Goal: Transaction & Acquisition: Book appointment/travel/reservation

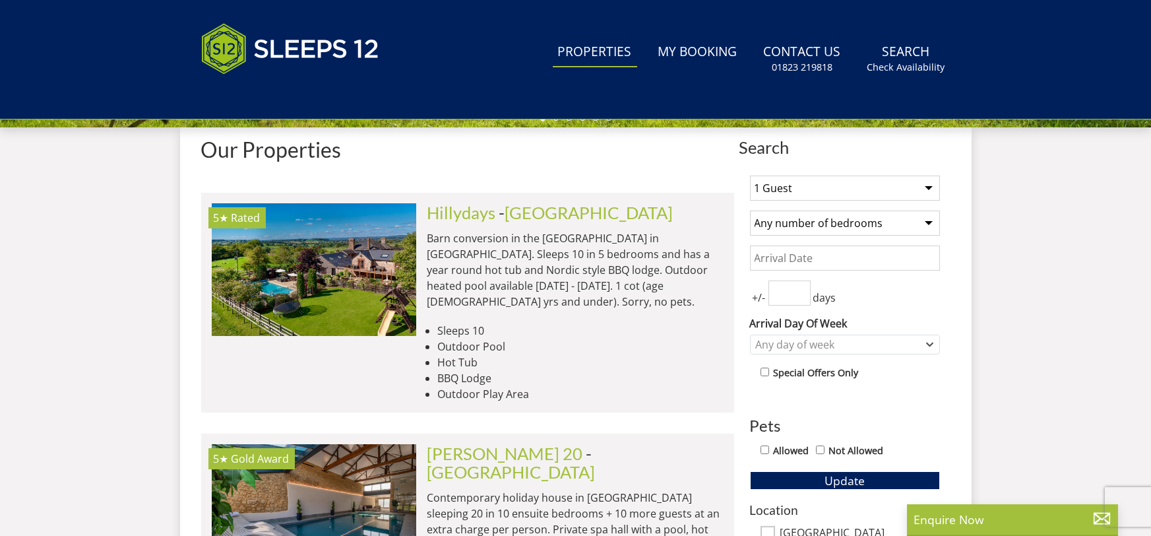
click at [836, 257] on input "Date" at bounding box center [845, 257] width 190 height 25
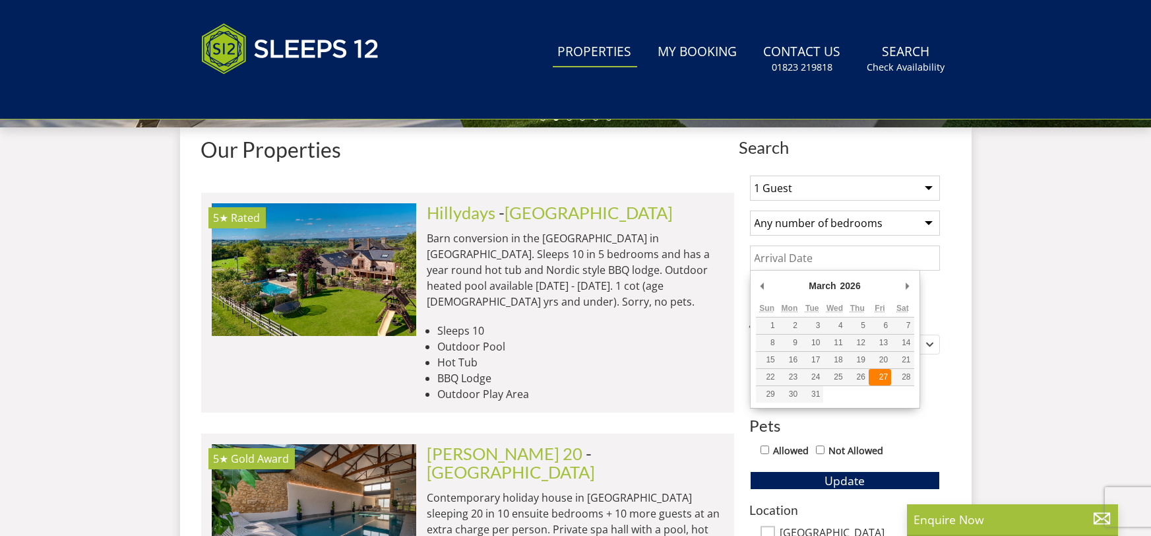
type input "27/03/2026"
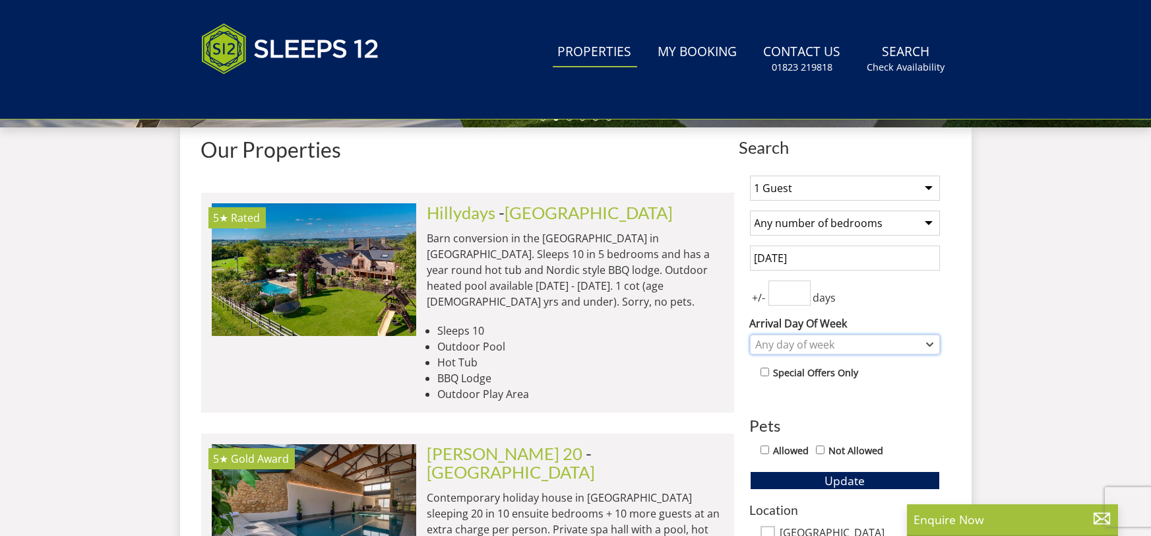
click at [830, 345] on div "Any day of week" at bounding box center [838, 344] width 171 height 15
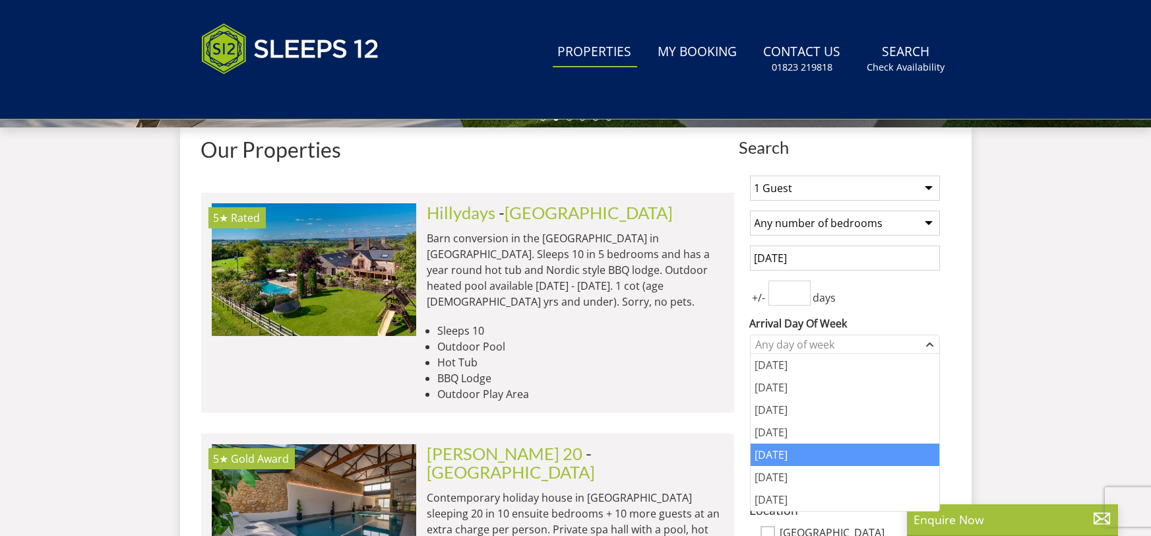
click at [841, 453] on div "Friday" at bounding box center [845, 454] width 189 height 22
click at [918, 289] on div "+/- days" at bounding box center [845, 292] width 190 height 25
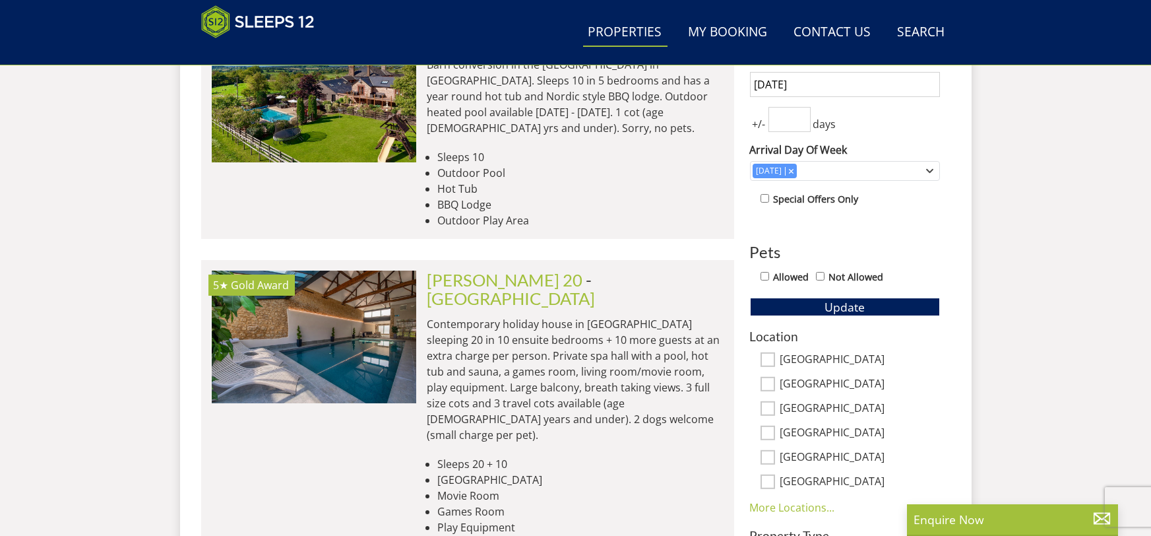
scroll to position [630, 0]
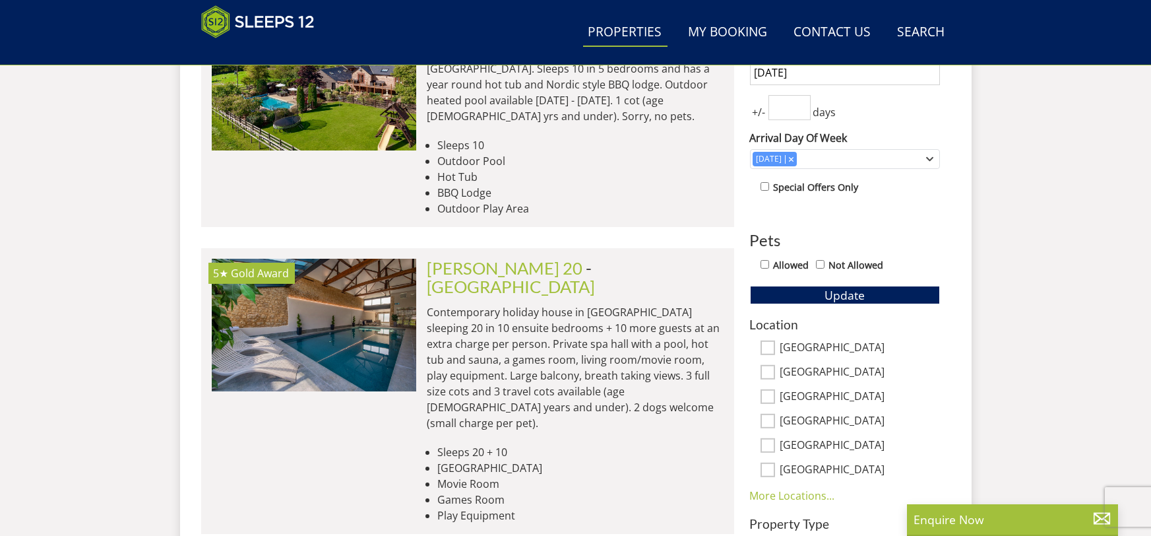
click at [767, 419] on input "Gloucestershire" at bounding box center [768, 421] width 15 height 15
checkbox input "true"
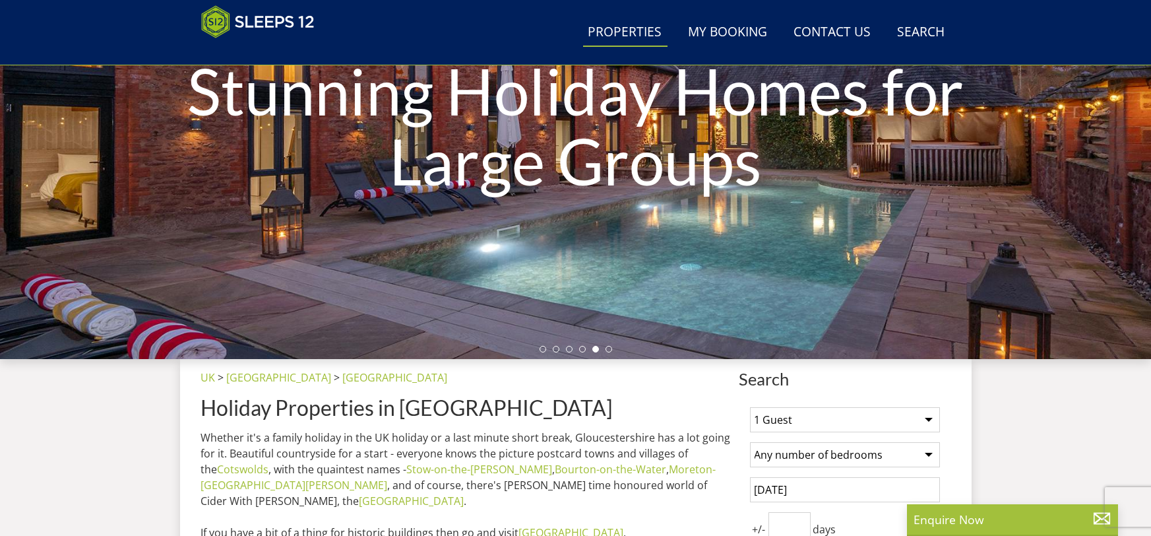
scroll to position [194, 0]
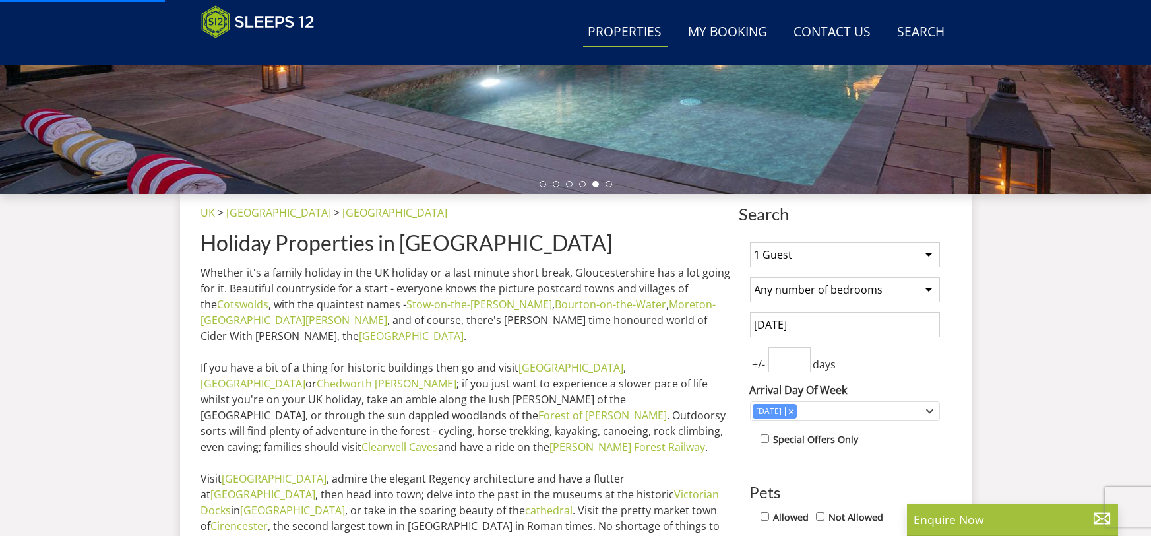
scroll to position [510, 0]
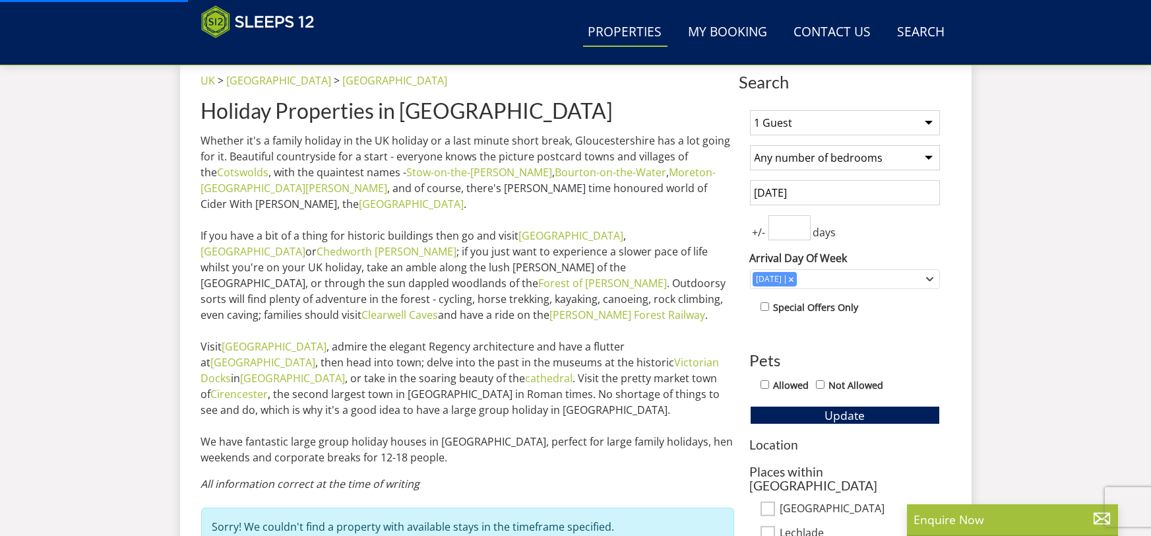
click at [812, 125] on select "1 Guest 2 Guests 3 Guests 4 Guests 5 Guests 6 Guests 7 Guests 8 Guests 9 Guests…" at bounding box center [845, 122] width 190 height 25
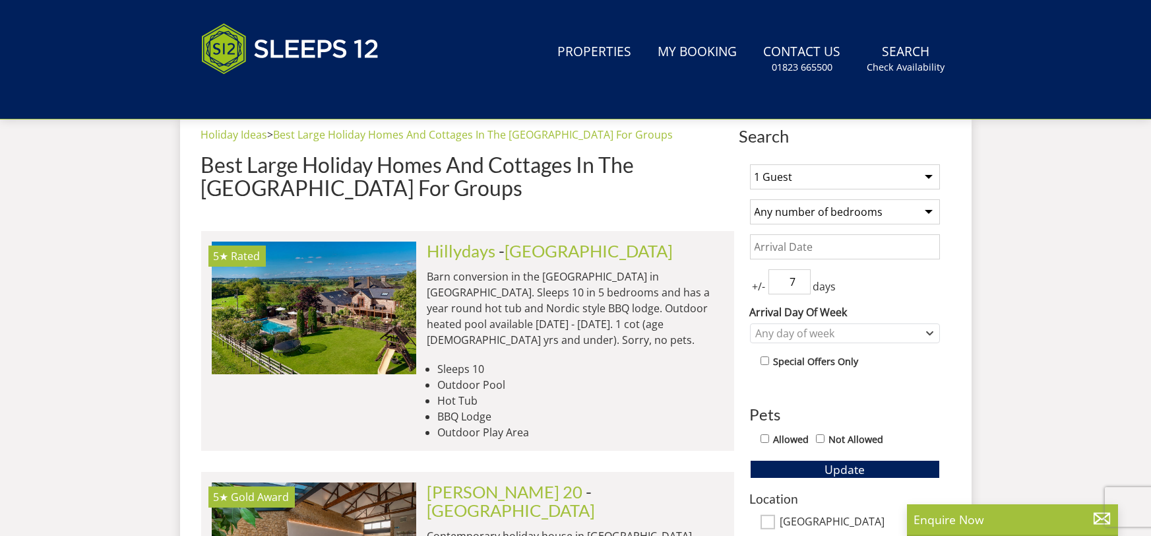
click at [807, 177] on select "1 Guest 2 Guests 3 Guests 4 Guests 5 Guests 6 Guests 7 Guests 8 Guests 9 Guests…" at bounding box center [845, 176] width 190 height 25
select select "15"
click at [750, 164] on select "1 Guest 2 Guests 3 Guests 4 Guests 5 Guests 6 Guests 7 Guests 8 Guests 9 Guests…" at bounding box center [845, 176] width 190 height 25
click at [842, 218] on select "Any number of bedrooms 4 Bedrooms 5 Bedrooms 6 Bedrooms 7 Bedrooms 8 Bedrooms 9…" at bounding box center [845, 211] width 190 height 25
click at [945, 209] on div "1 Guest 2 Guests 3 Guests 4 Guests 5 Guests 6 Guests 7 Guests 8 Guests 9 Guests…" at bounding box center [844, 514] width 211 height 720
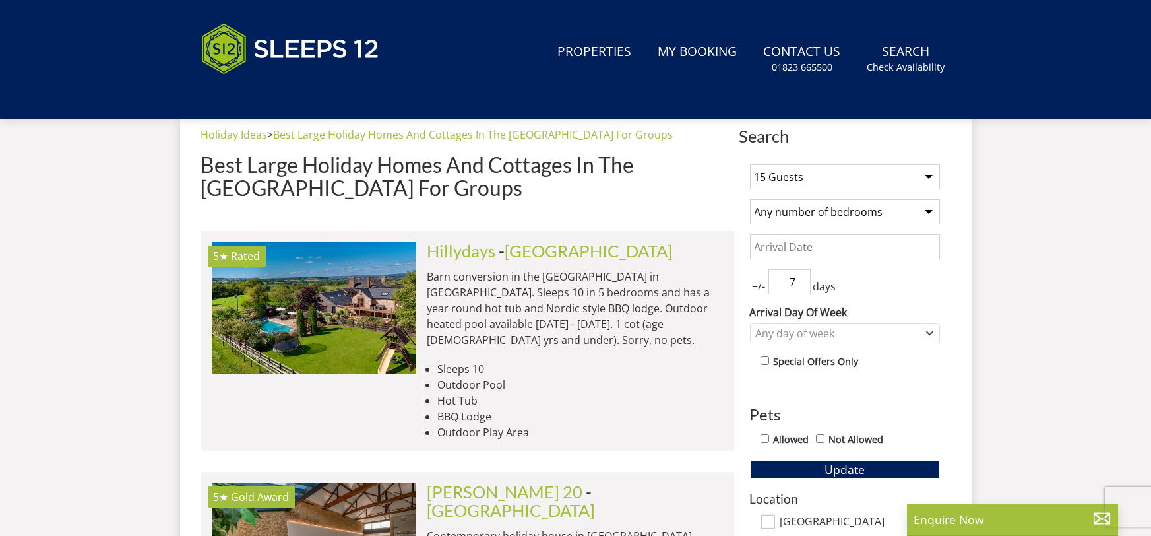
click at [865, 220] on select "Any number of bedrooms 4 Bedrooms 5 Bedrooms 6 Bedrooms 7 Bedrooms 8 Bedrooms 9…" at bounding box center [845, 211] width 190 height 25
click at [794, 269] on input "7" at bounding box center [789, 281] width 42 height 25
click at [805, 286] on input "6" at bounding box center [789, 281] width 42 height 25
click at [795, 280] on input "6" at bounding box center [789, 281] width 42 height 25
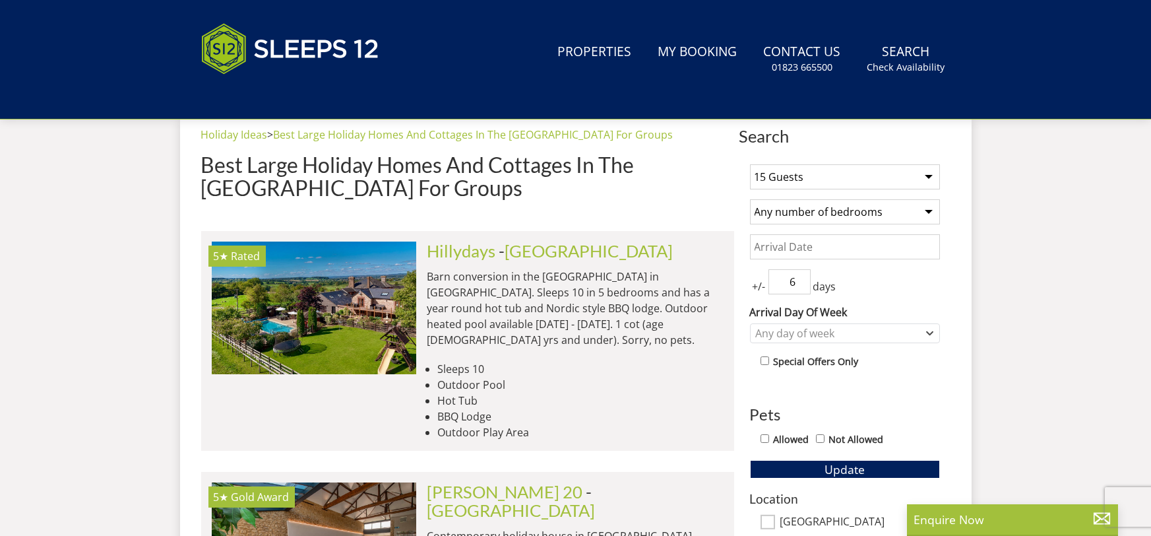
click at [795, 280] on input "6" at bounding box center [789, 281] width 42 height 25
type input "3"
click at [871, 292] on div "+/- 3 days" at bounding box center [845, 281] width 190 height 25
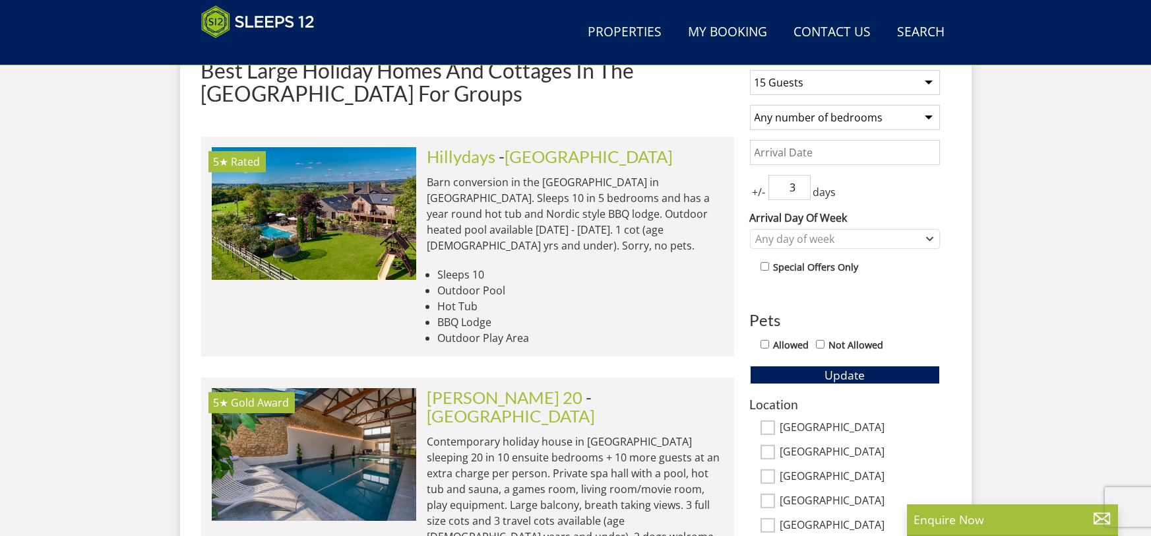
scroll to position [569, 0]
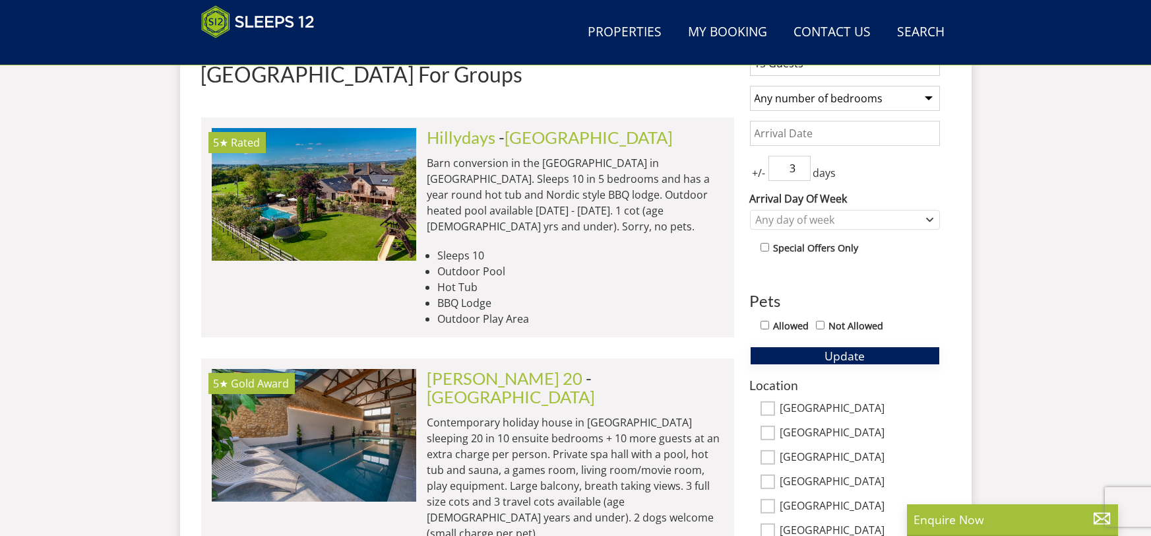
click at [878, 354] on button "Update" at bounding box center [845, 355] width 190 height 18
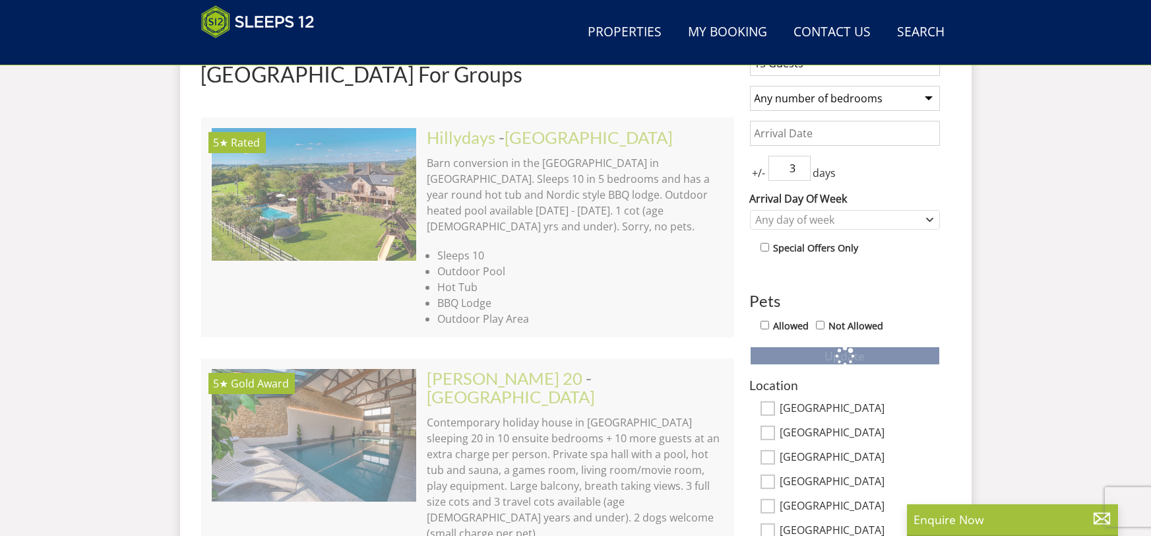
click at [795, 127] on input "Date" at bounding box center [845, 133] width 190 height 25
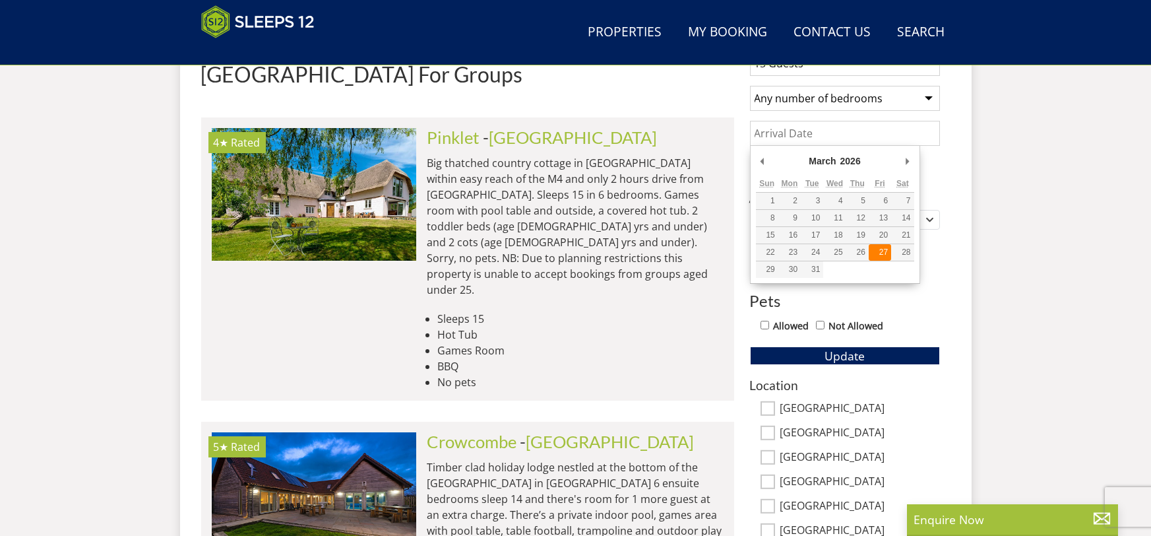
type input "27/03/2026"
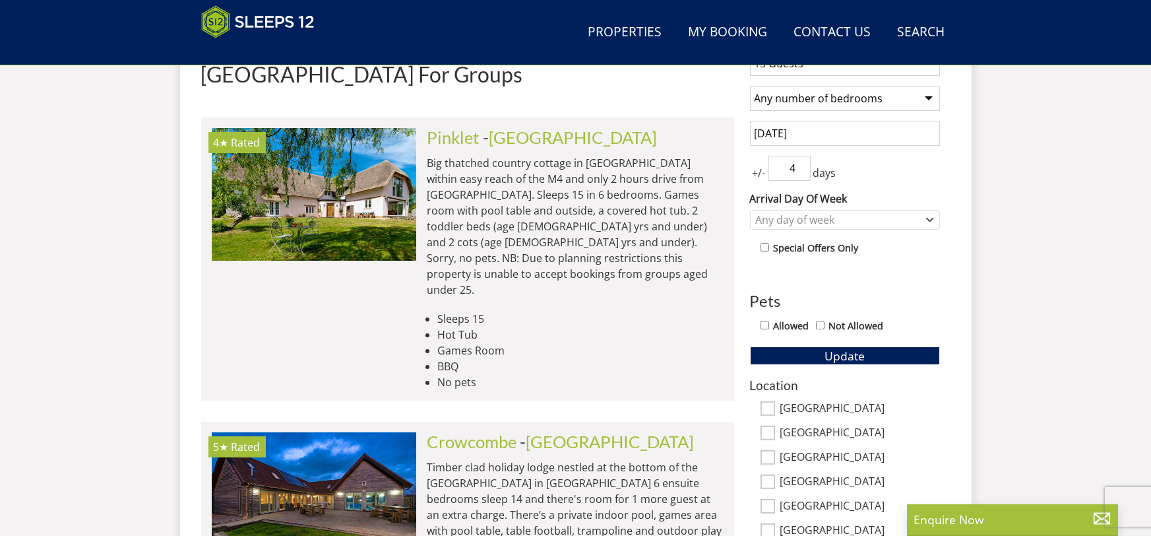
click at [799, 163] on input "4" at bounding box center [789, 168] width 42 height 25
click at [800, 172] on input "3" at bounding box center [789, 168] width 42 height 25
click at [800, 172] on input "2" at bounding box center [789, 168] width 42 height 25
click at [800, 172] on input "1" at bounding box center [789, 168] width 42 height 25
type input "0"
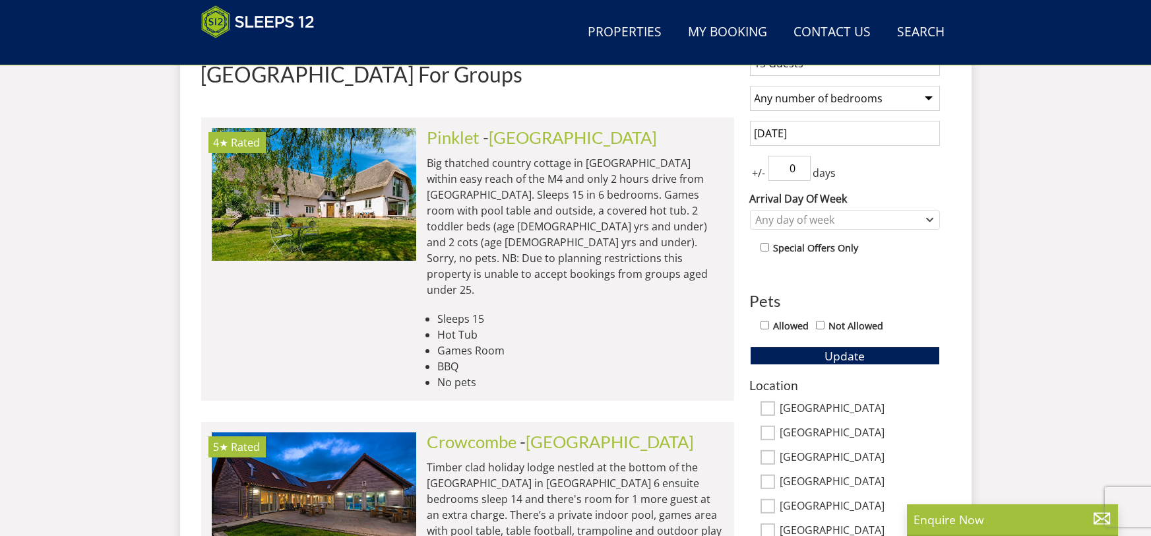
click at [800, 172] on input "0" at bounding box center [789, 168] width 42 height 25
click at [873, 186] on div "1 Guest 2 Guests 3 Guests 4 Guests 5 Guests 6 Guests 7 Guests 8 Guests 9 Guests…" at bounding box center [844, 392] width 211 height 704
click at [864, 360] on span "Update" at bounding box center [845, 356] width 40 height 16
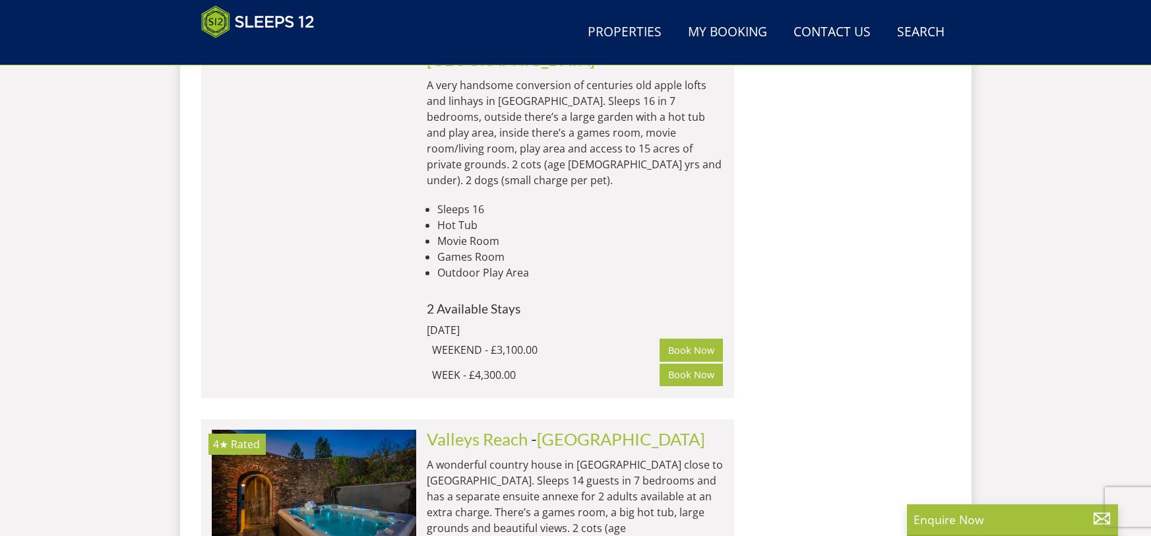
scroll to position [2403, 0]
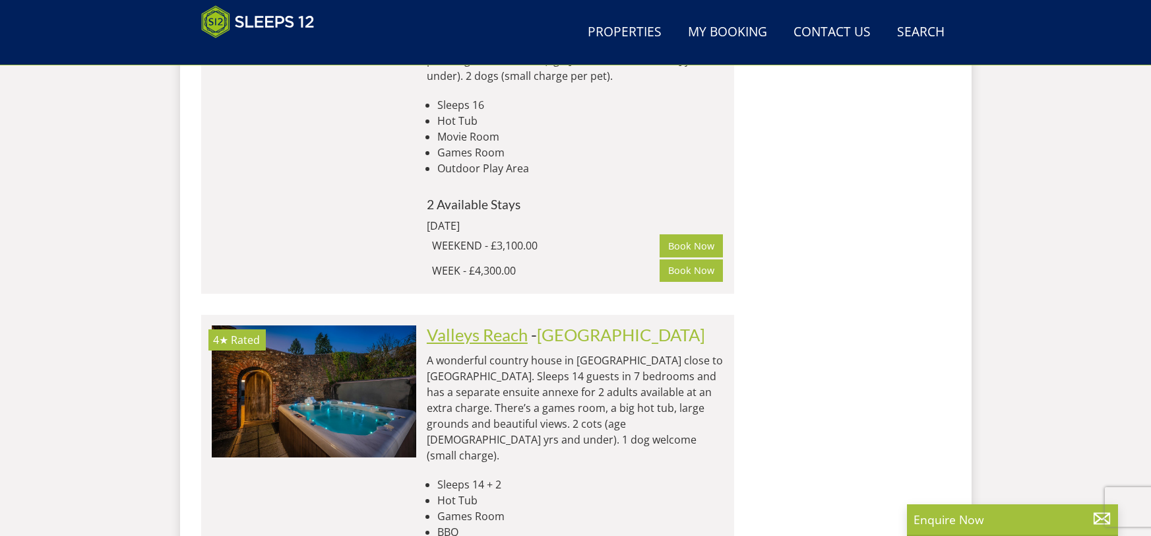
click at [460, 325] on link "Valleys Reach" at bounding box center [477, 335] width 101 height 20
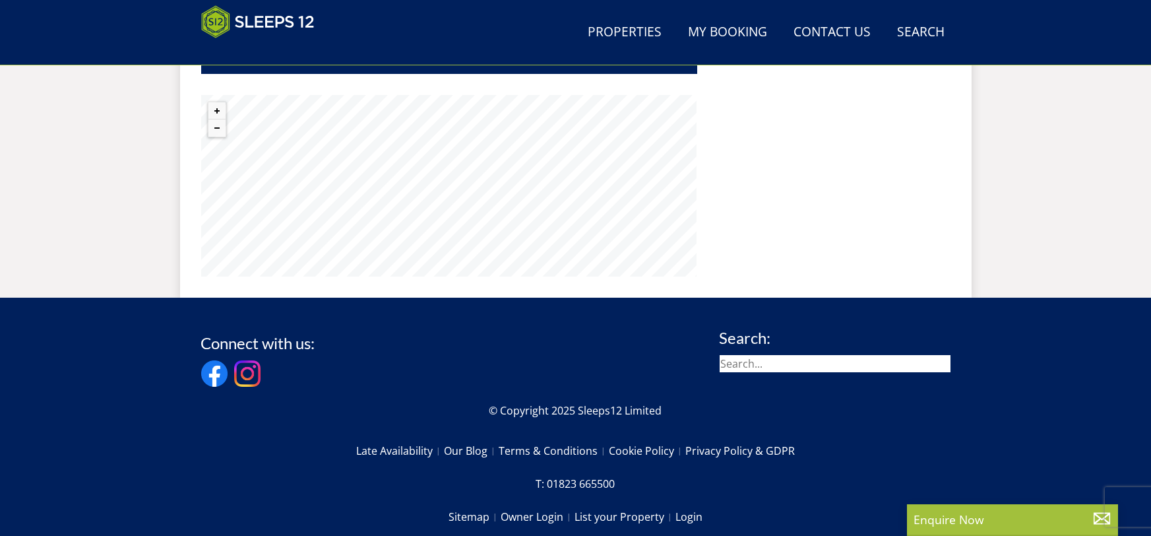
scroll to position [1007, 0]
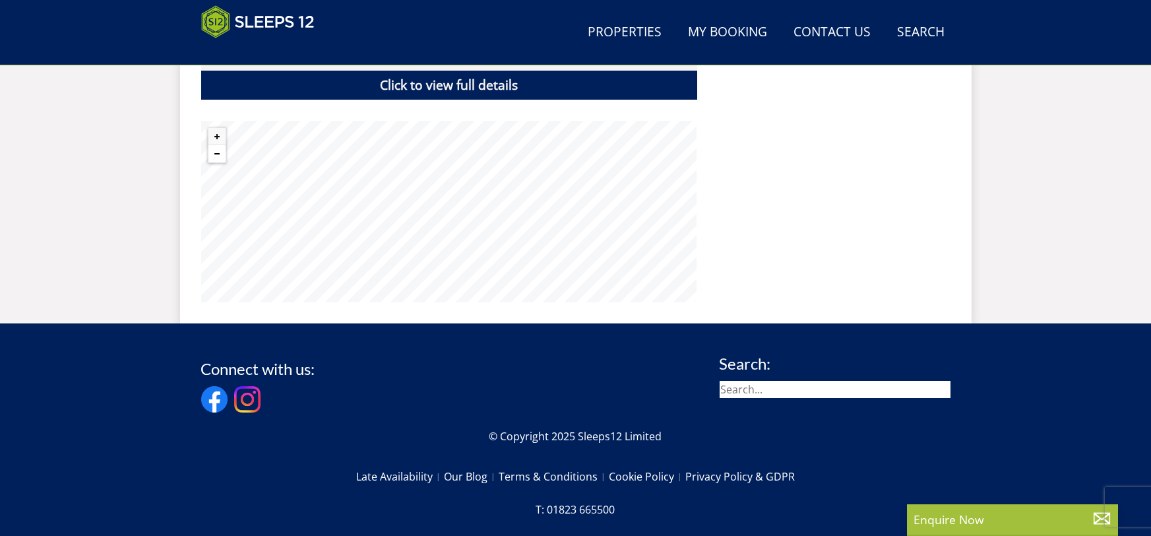
click at [214, 145] on button "Zoom out" at bounding box center [216, 153] width 17 height 17
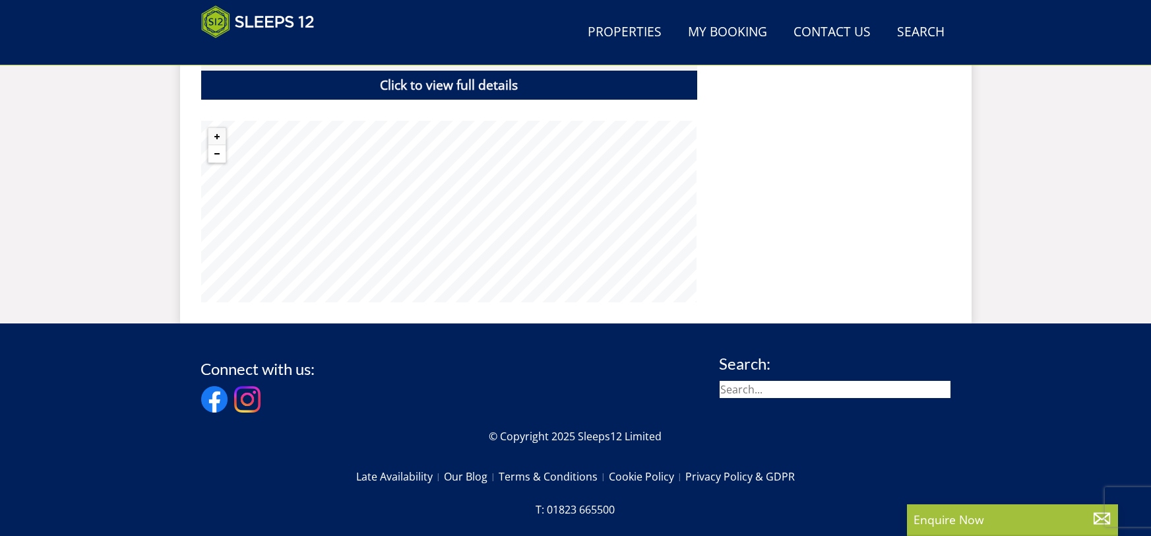
click at [214, 145] on button "Zoom out" at bounding box center [216, 153] width 17 height 17
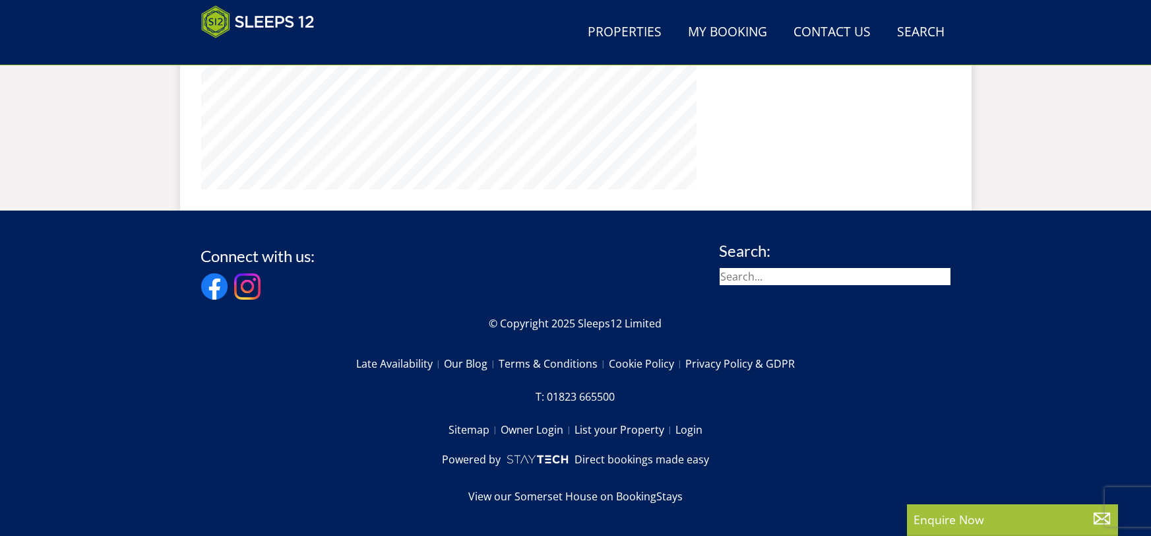
select select "15"
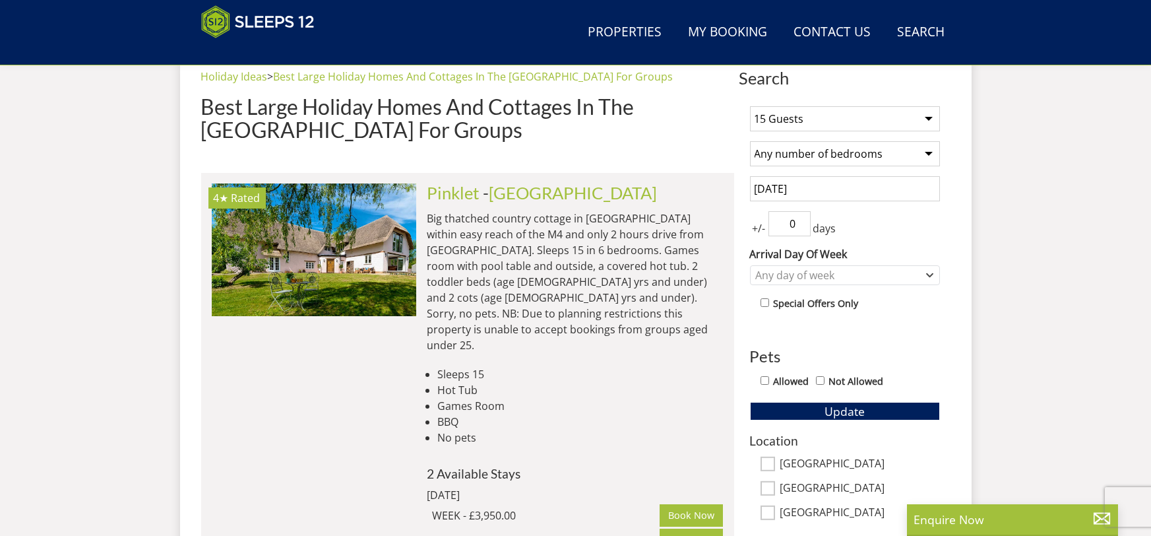
scroll to position [519, 0]
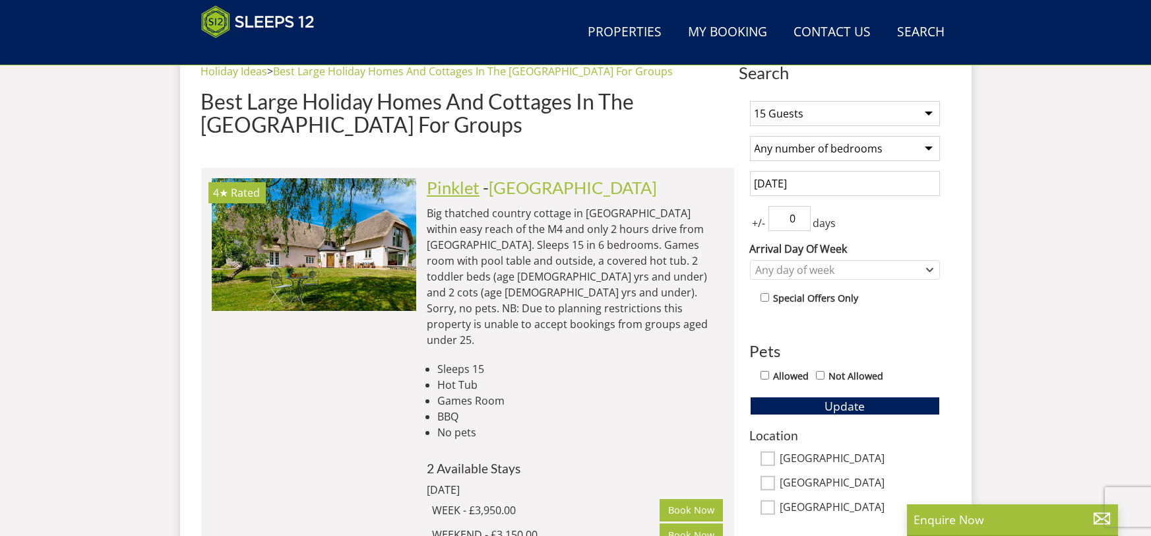
click at [460, 187] on link "Pinklet" at bounding box center [453, 187] width 53 height 20
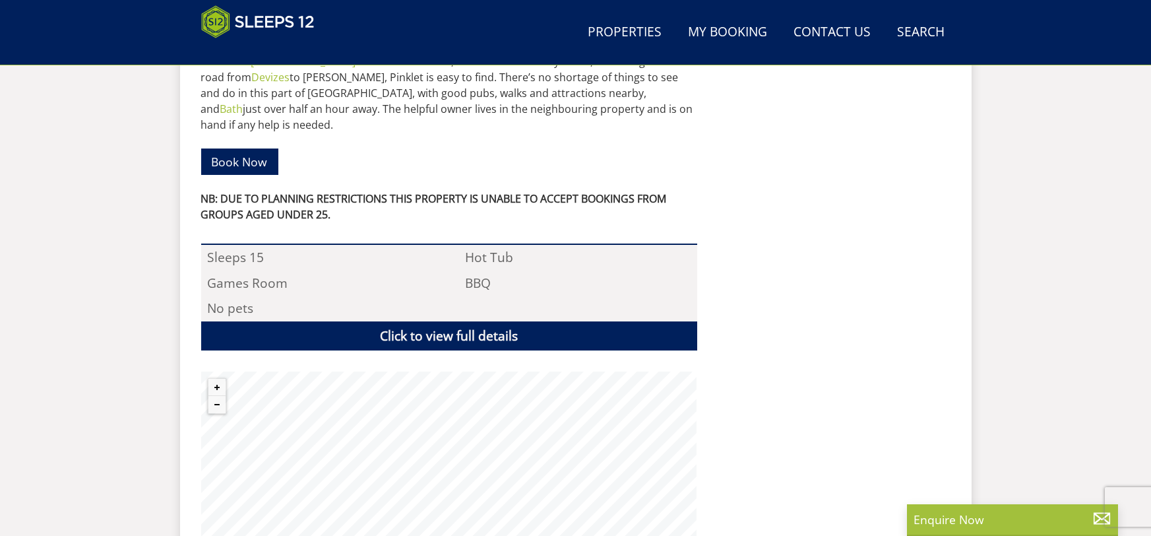
scroll to position [859, 0]
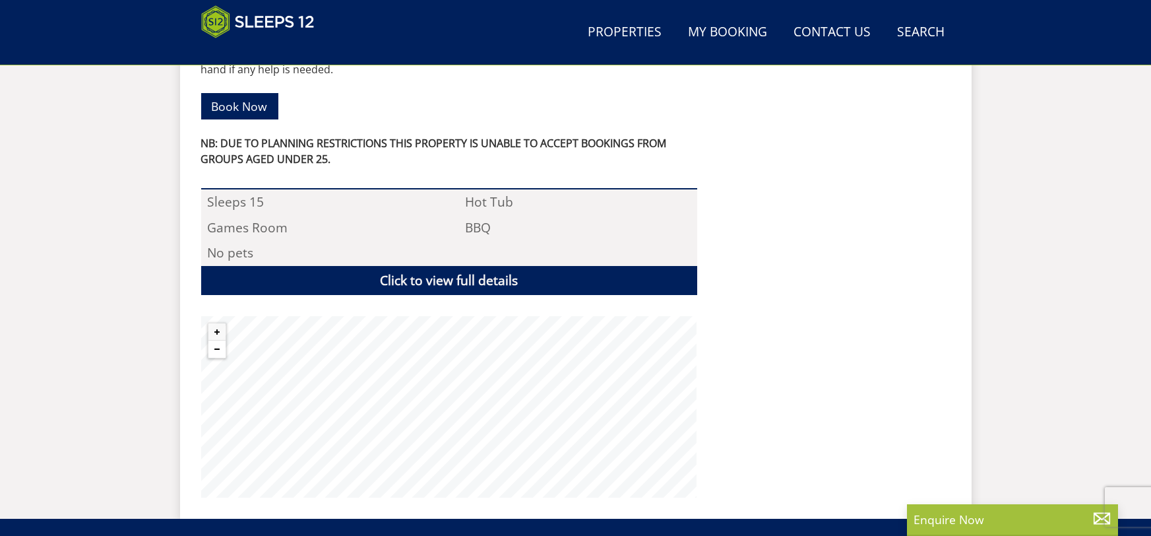
click at [219, 340] on button "Zoom out" at bounding box center [216, 348] width 17 height 17
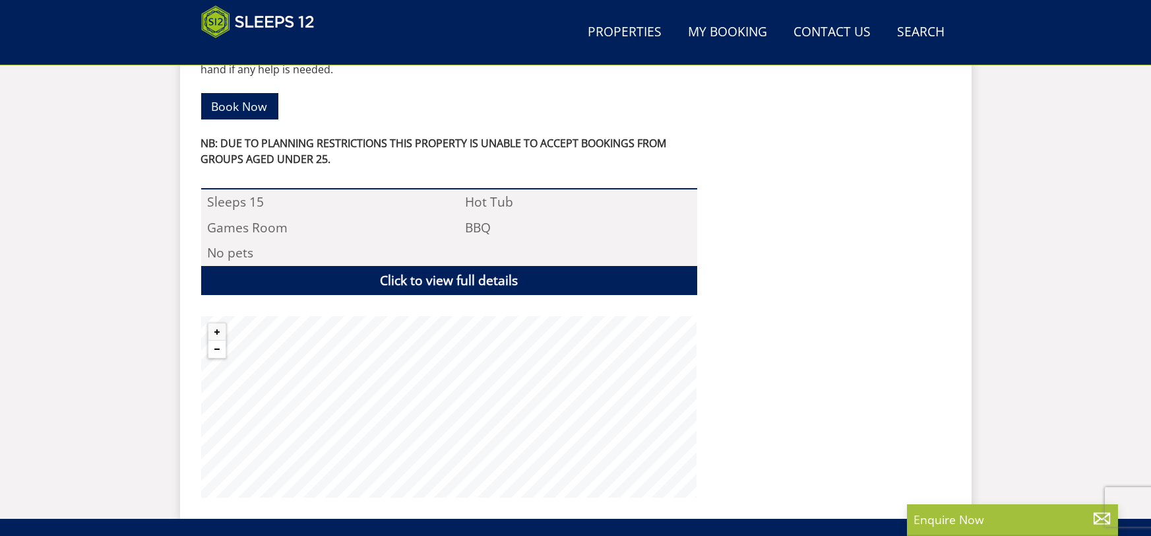
click at [219, 340] on button "Zoom out" at bounding box center [216, 348] width 17 height 17
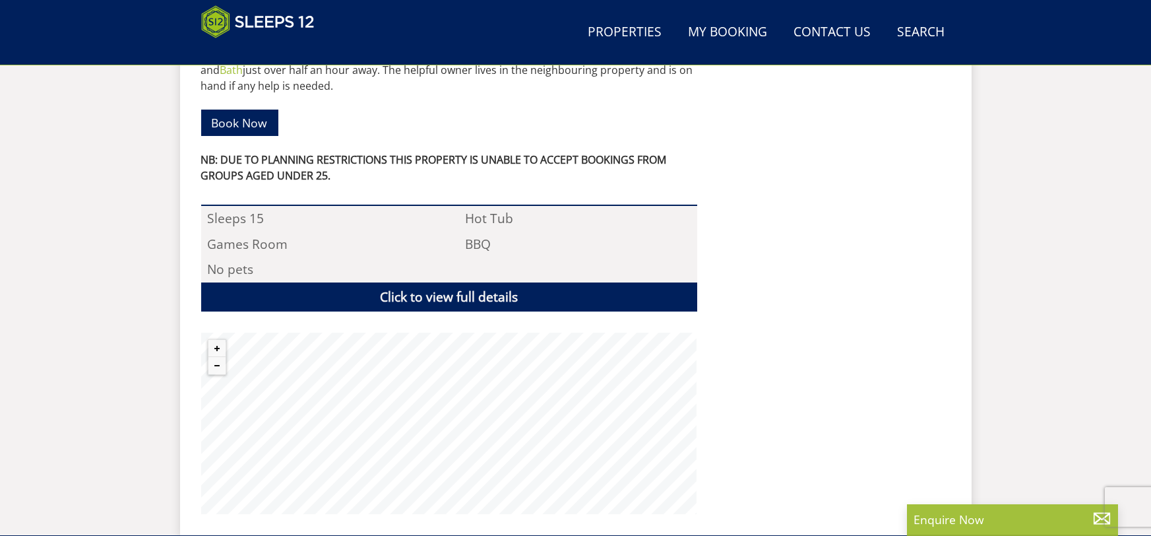
scroll to position [838, 0]
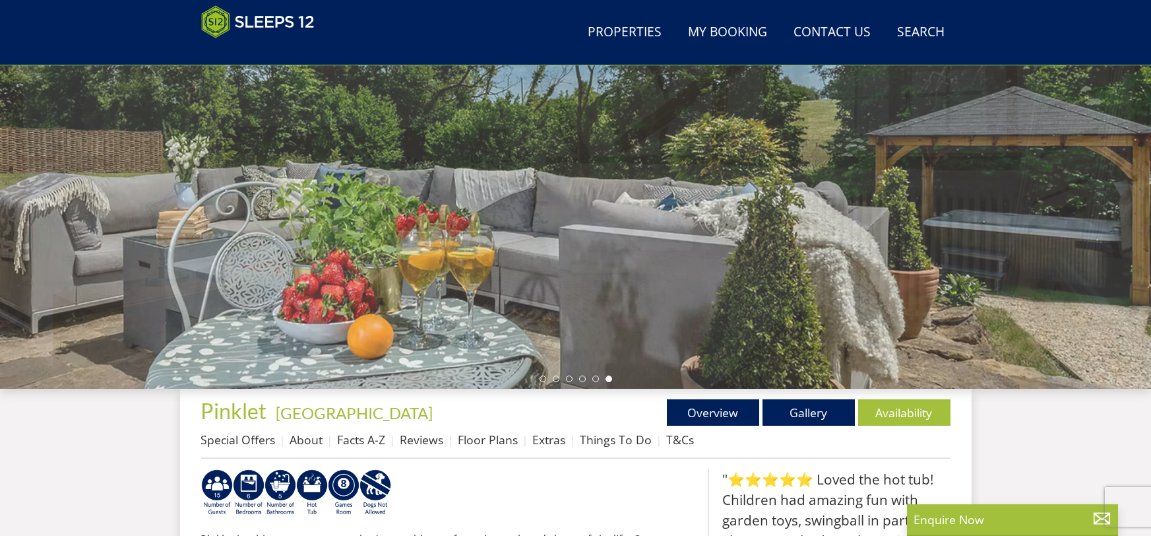
scroll to position [181, 0]
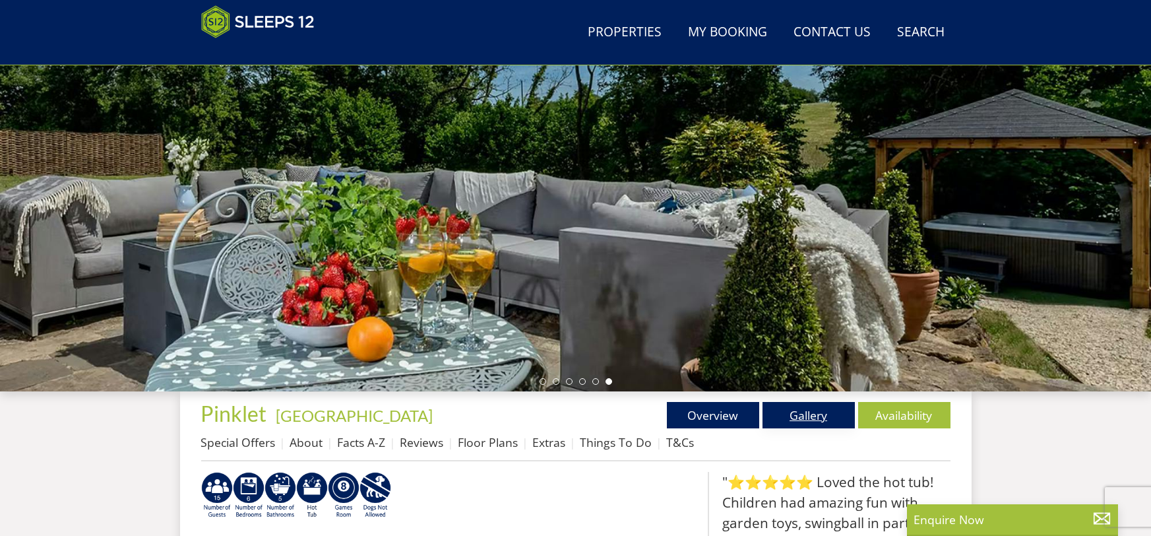
click at [805, 407] on link "Gallery" at bounding box center [809, 415] width 92 height 26
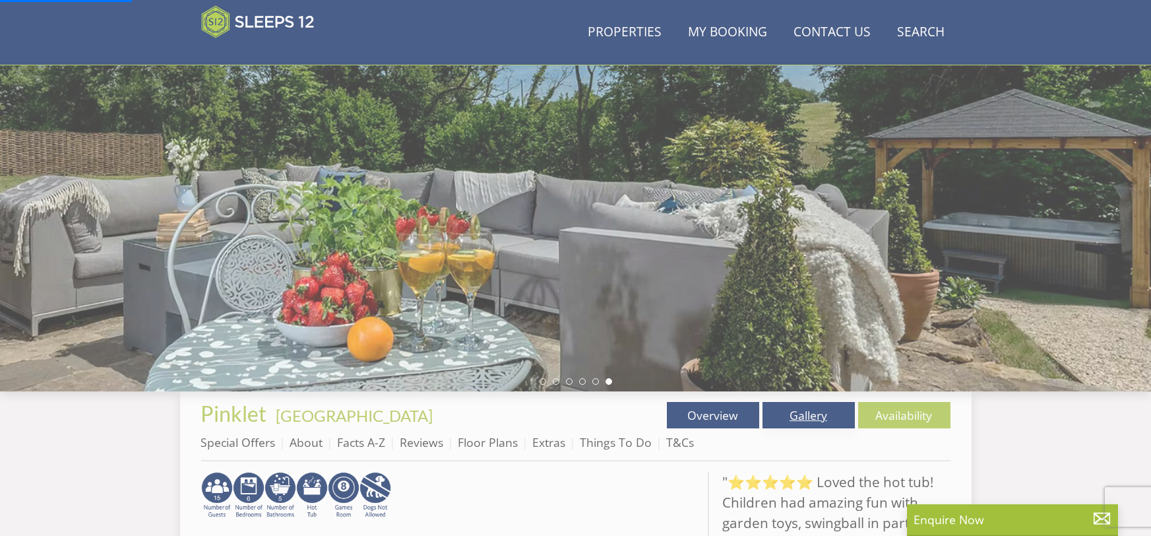
click at [805, 420] on link "Gallery" at bounding box center [809, 415] width 92 height 26
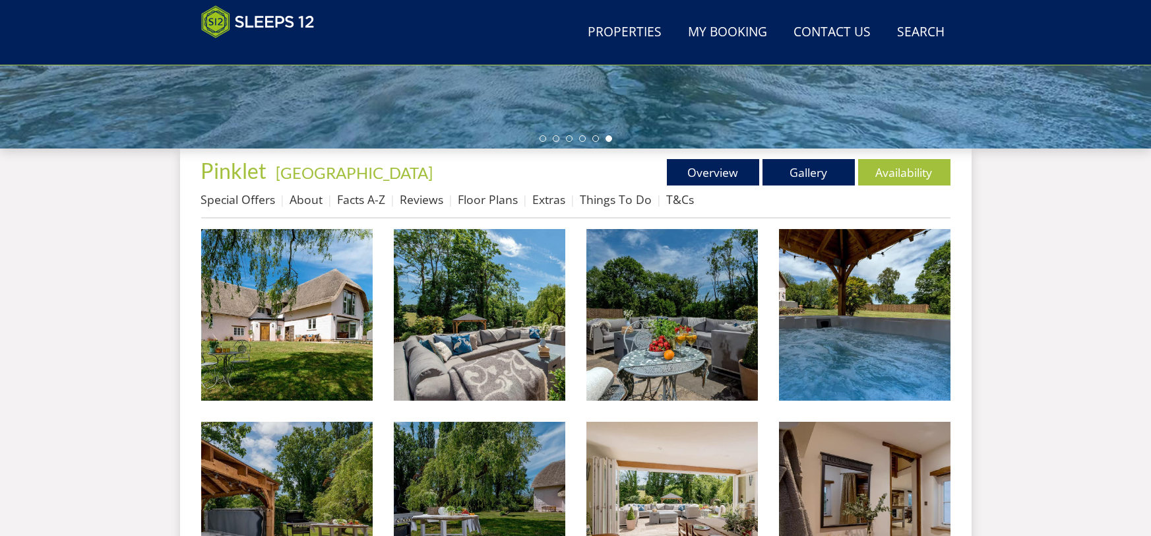
scroll to position [408, 0]
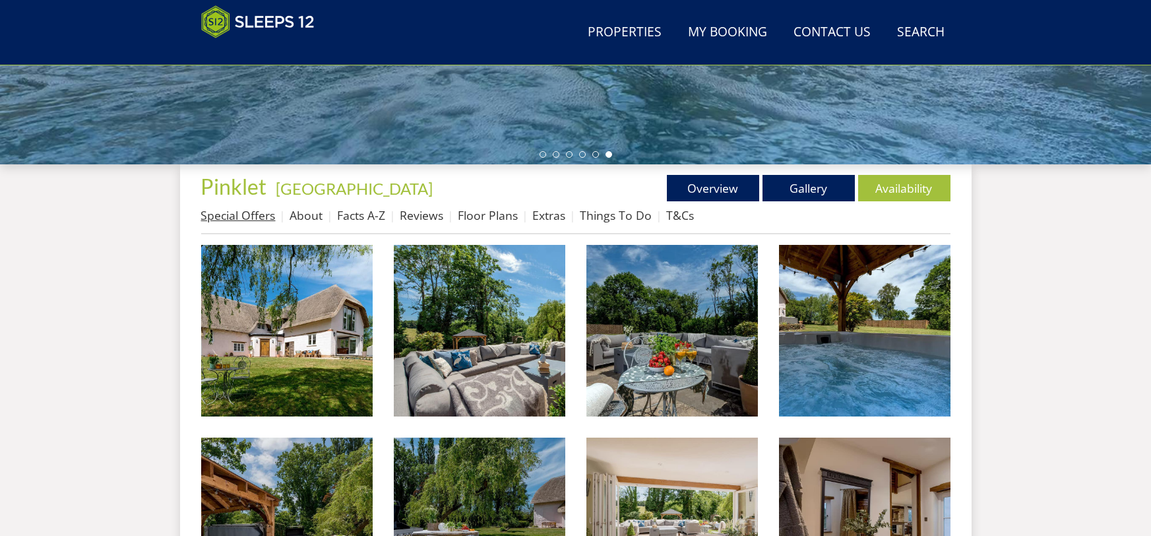
click at [245, 213] on link "Special Offers" at bounding box center [238, 215] width 75 height 16
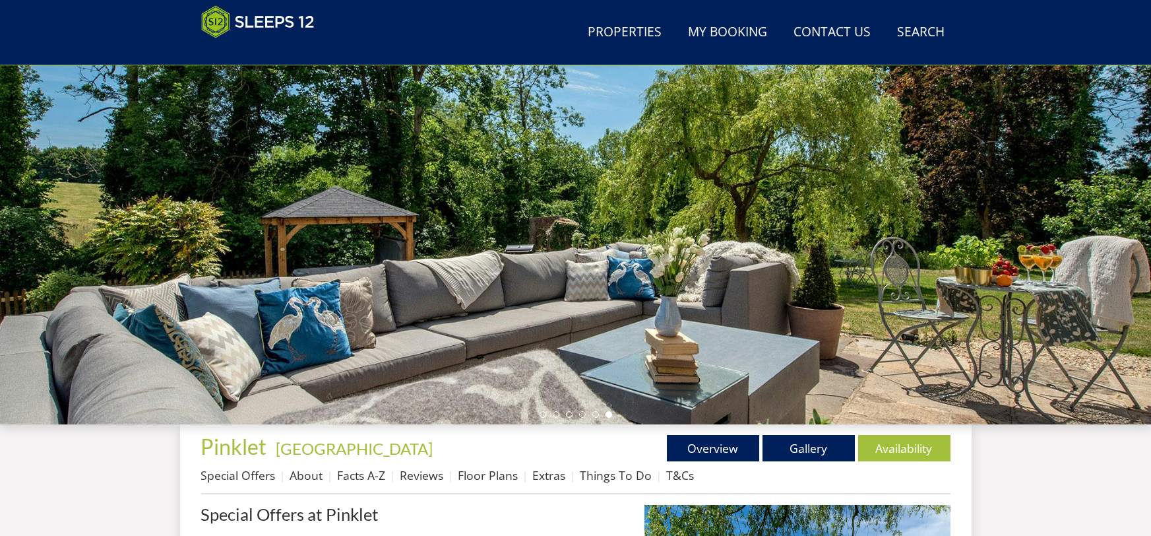
scroll to position [141, 0]
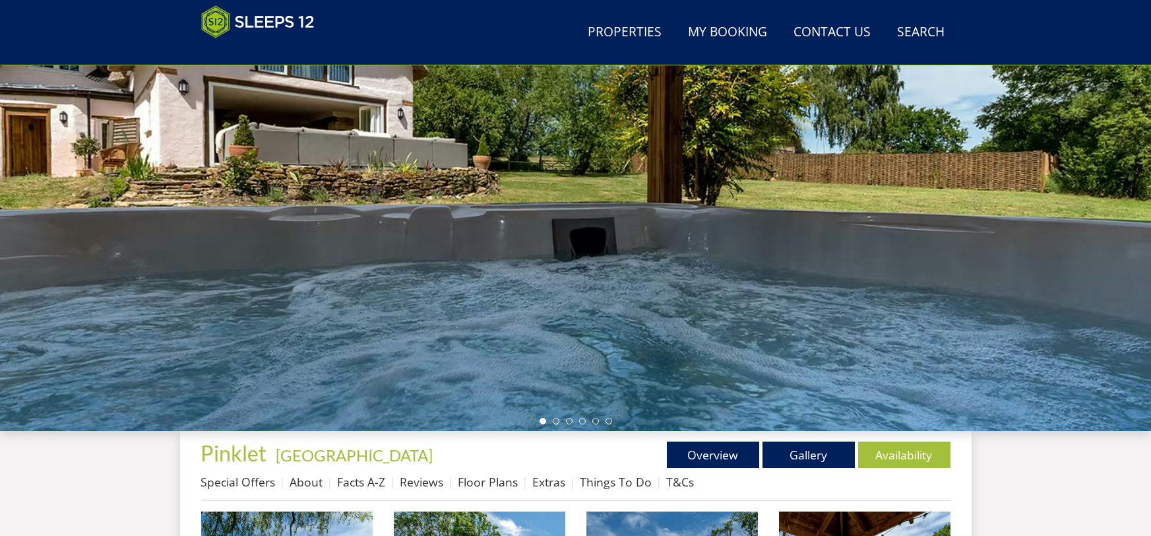
scroll to position [408, 0]
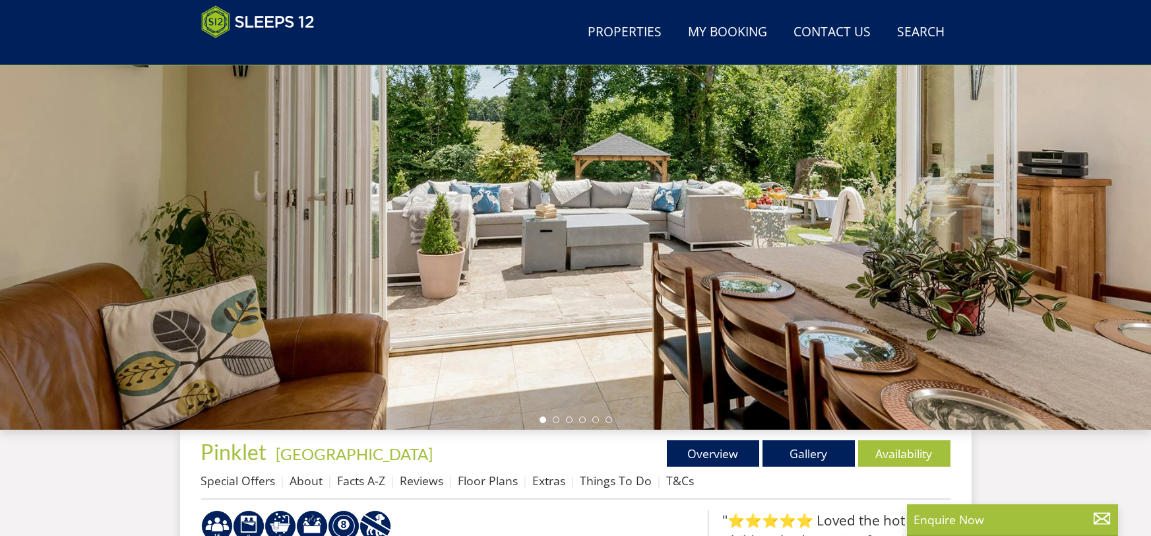
scroll to position [142, 0]
click at [553, 420] on li at bounding box center [556, 419] width 7 height 7
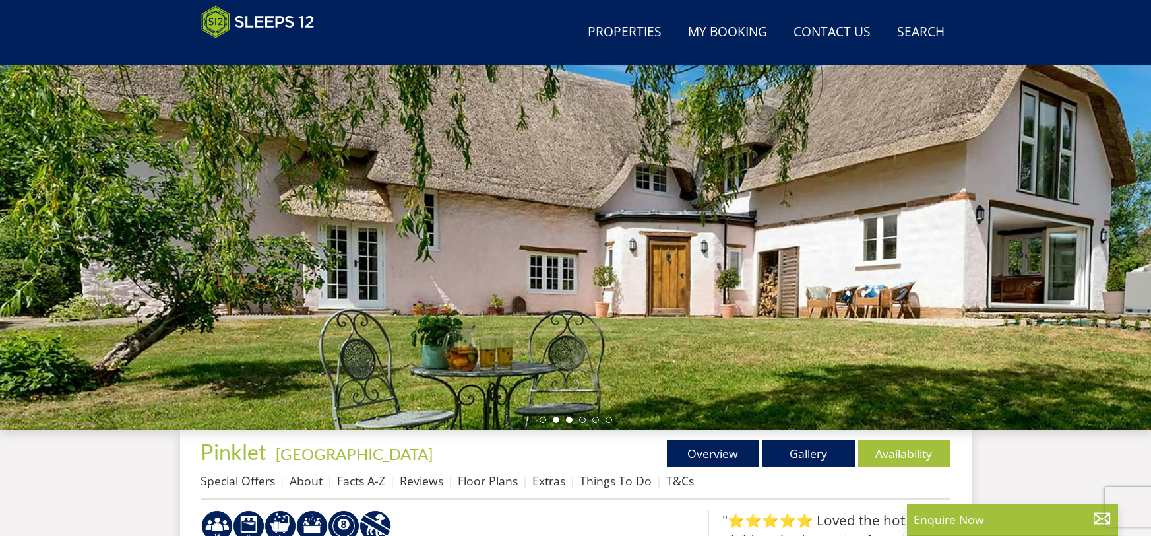
click at [567, 420] on li at bounding box center [569, 419] width 7 height 7
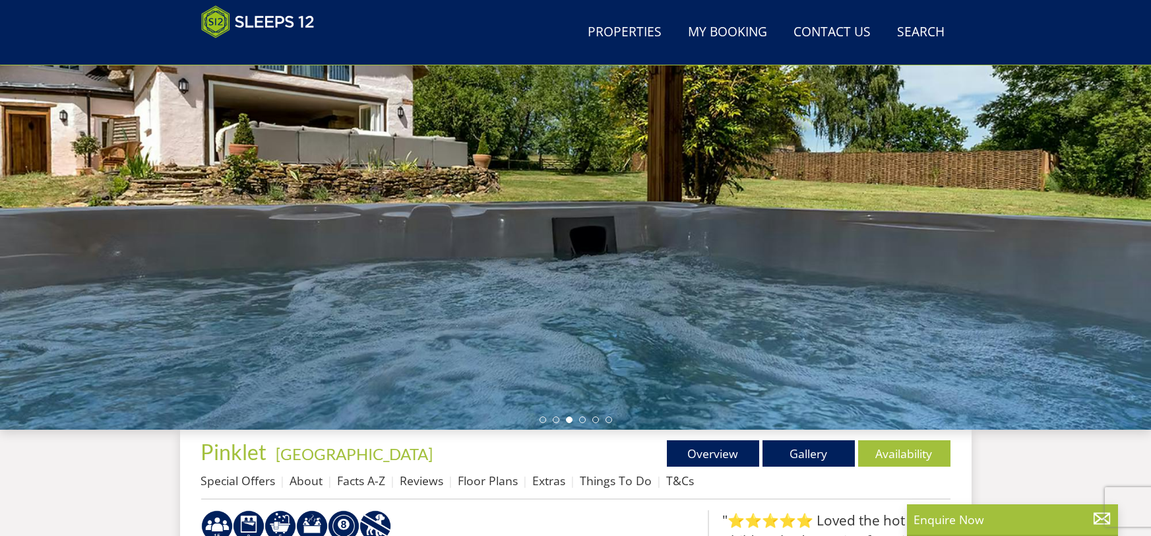
click at [602, 420] on ul at bounding box center [576, 419] width 73 height 7
click at [596, 421] on li at bounding box center [595, 419] width 7 height 7
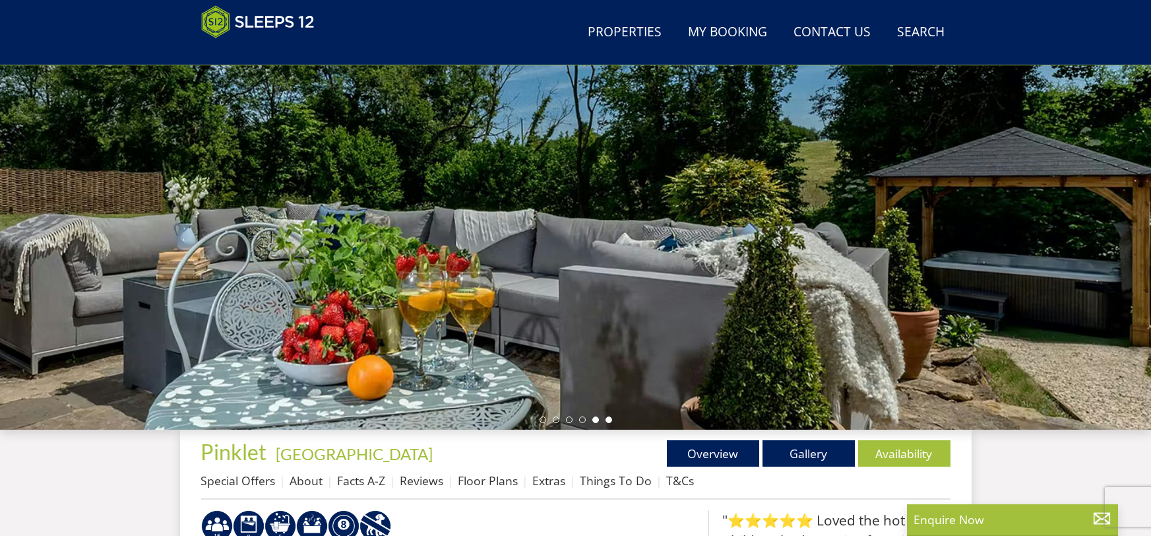
click at [610, 420] on li at bounding box center [609, 419] width 7 height 7
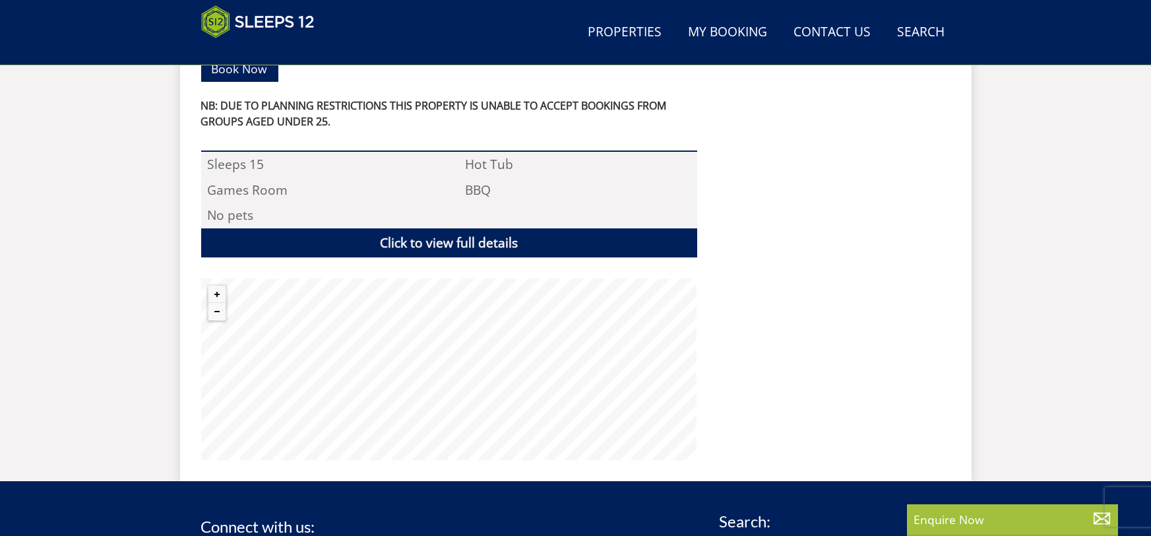
scroll to position [918, 0]
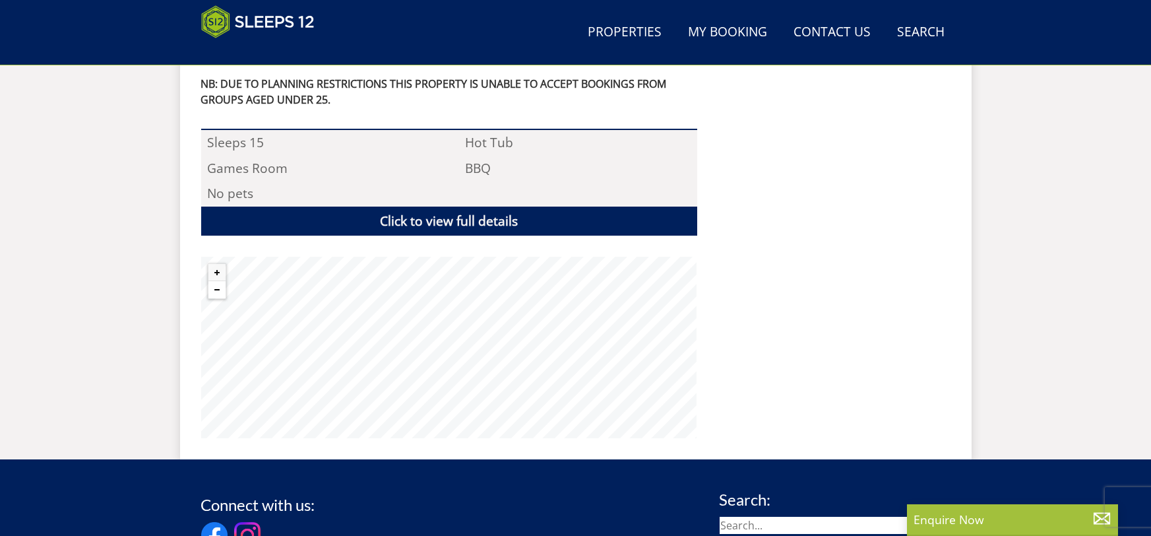
click at [209, 281] on button "Zoom out" at bounding box center [216, 289] width 17 height 17
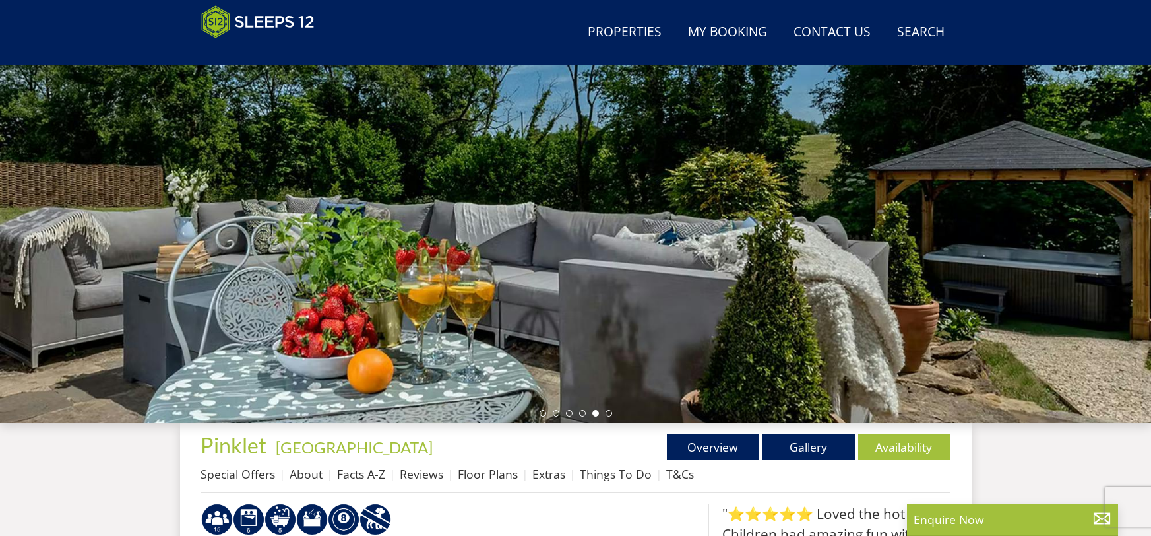
scroll to position [0, 0]
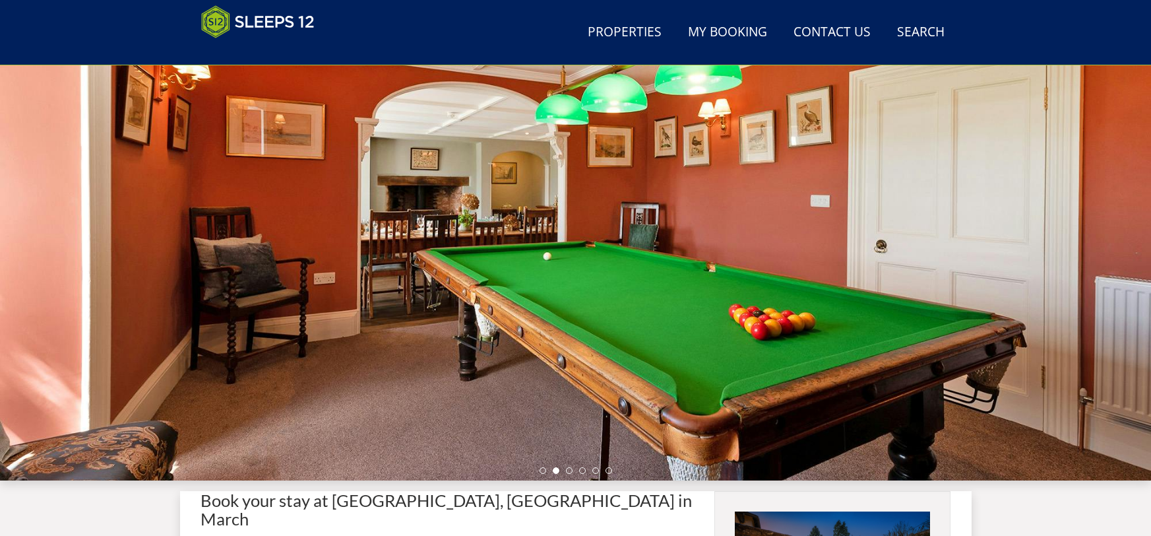
scroll to position [108, 0]
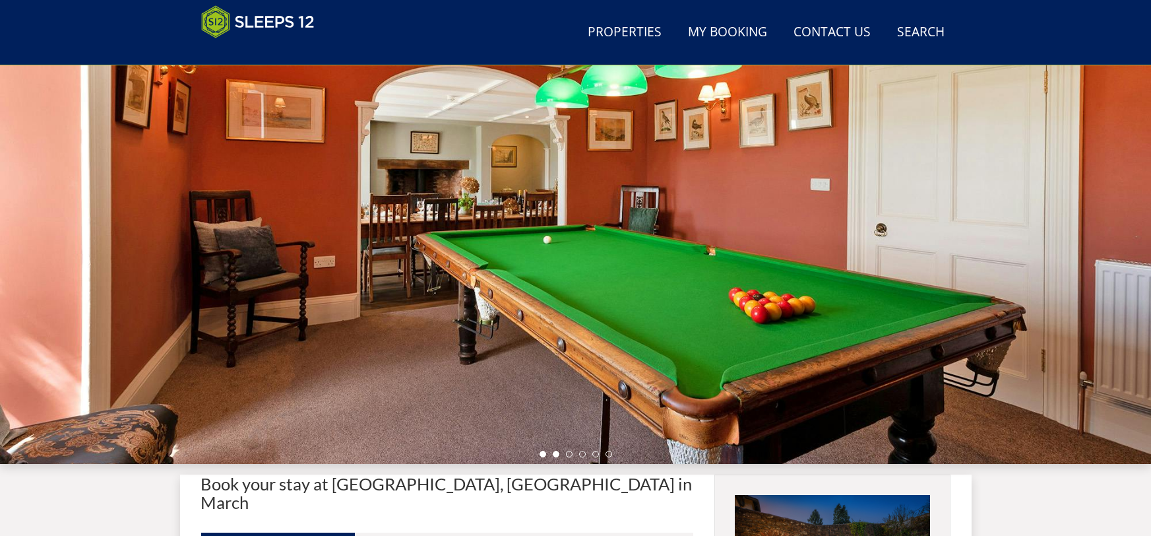
click at [540, 454] on li at bounding box center [543, 454] width 7 height 7
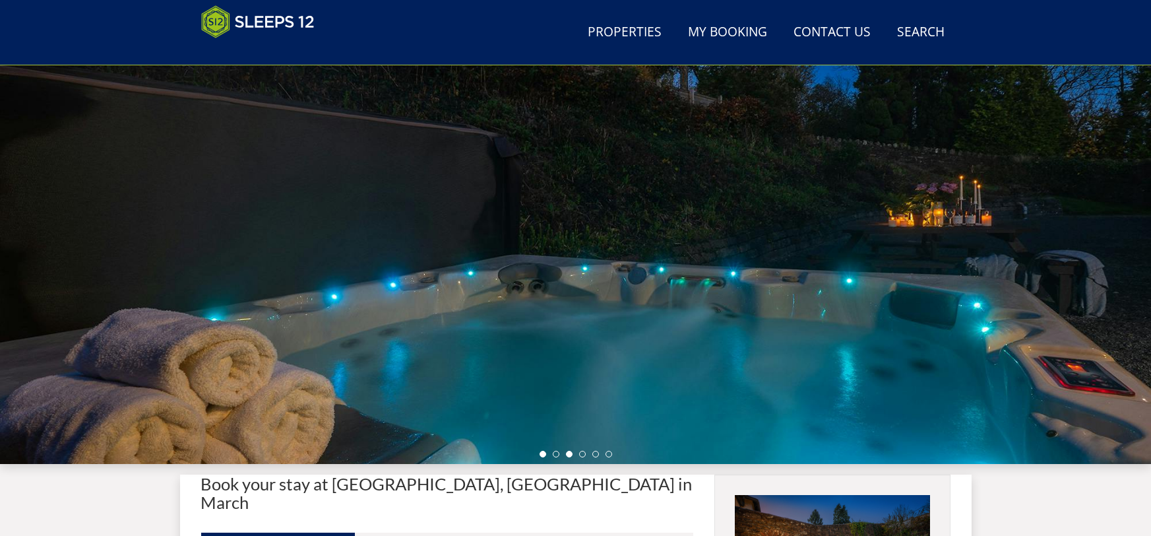
click at [571, 454] on li at bounding box center [569, 454] width 7 height 7
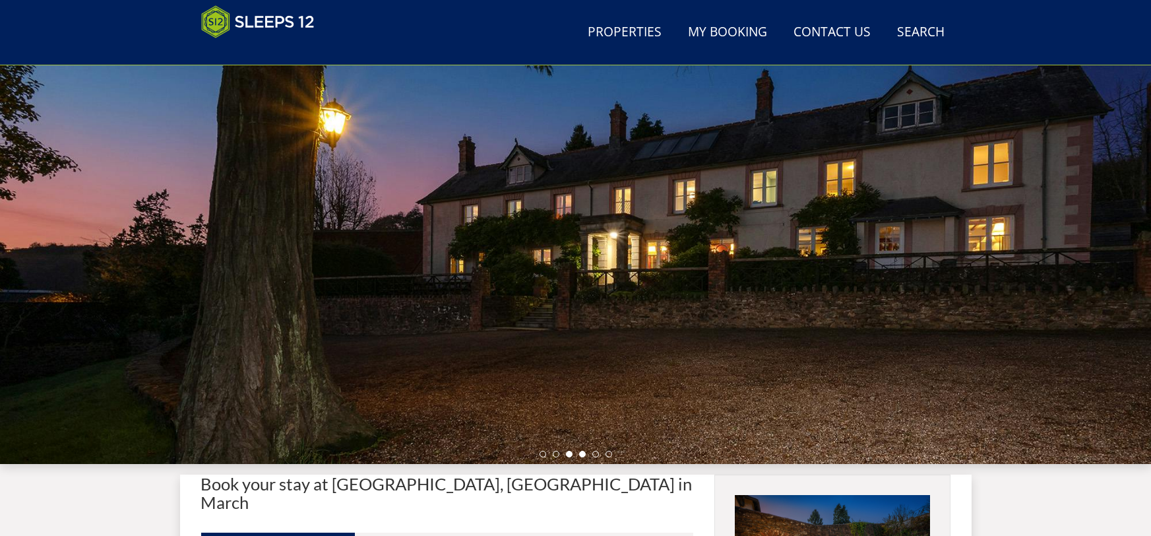
click at [584, 452] on li at bounding box center [582, 454] width 7 height 7
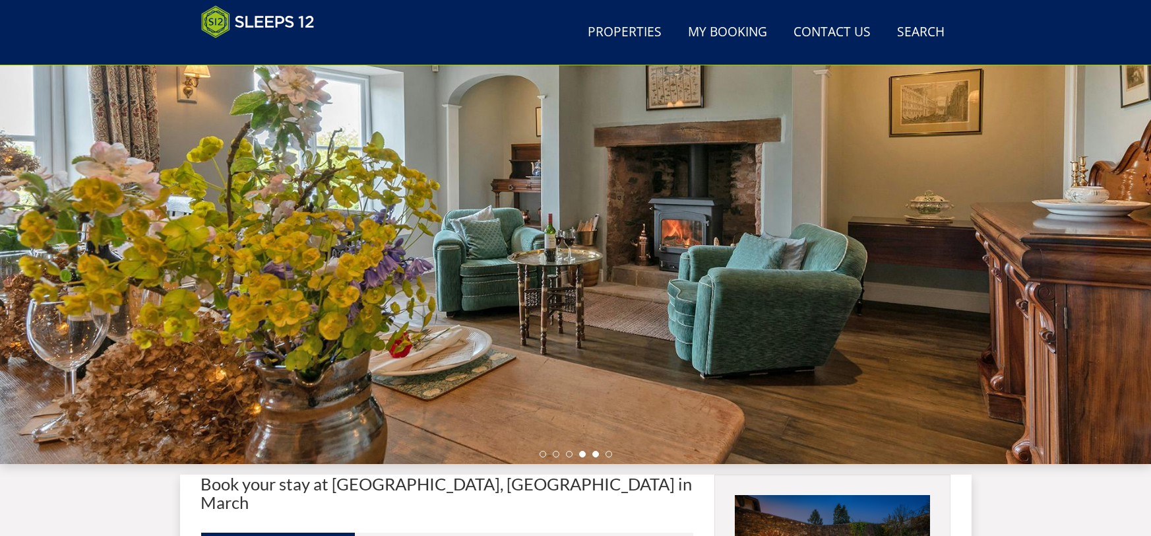
click at [594, 452] on li at bounding box center [595, 454] width 7 height 7
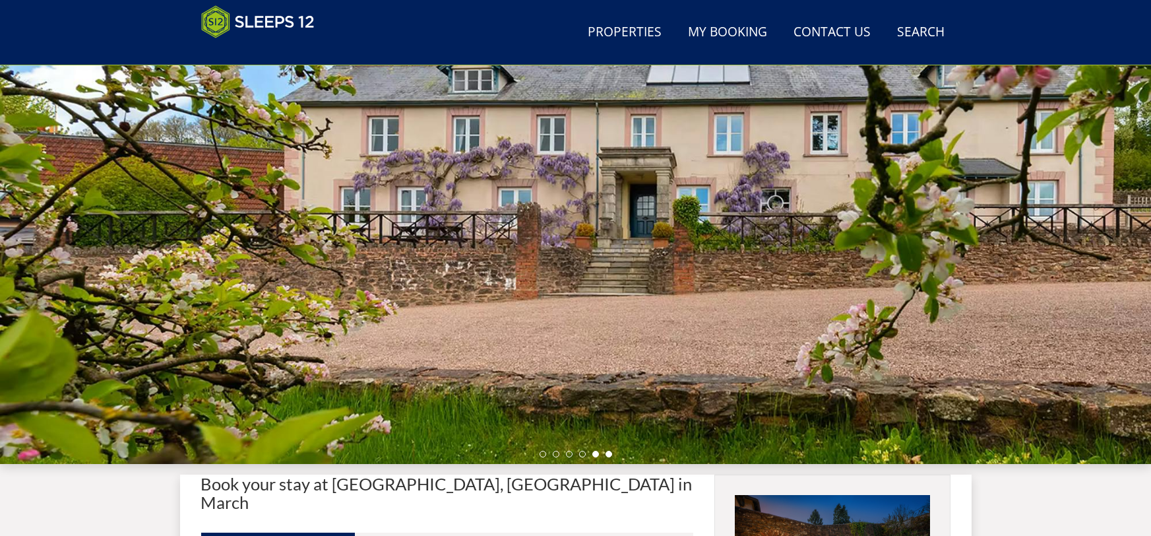
click at [611, 452] on li at bounding box center [609, 454] width 7 height 7
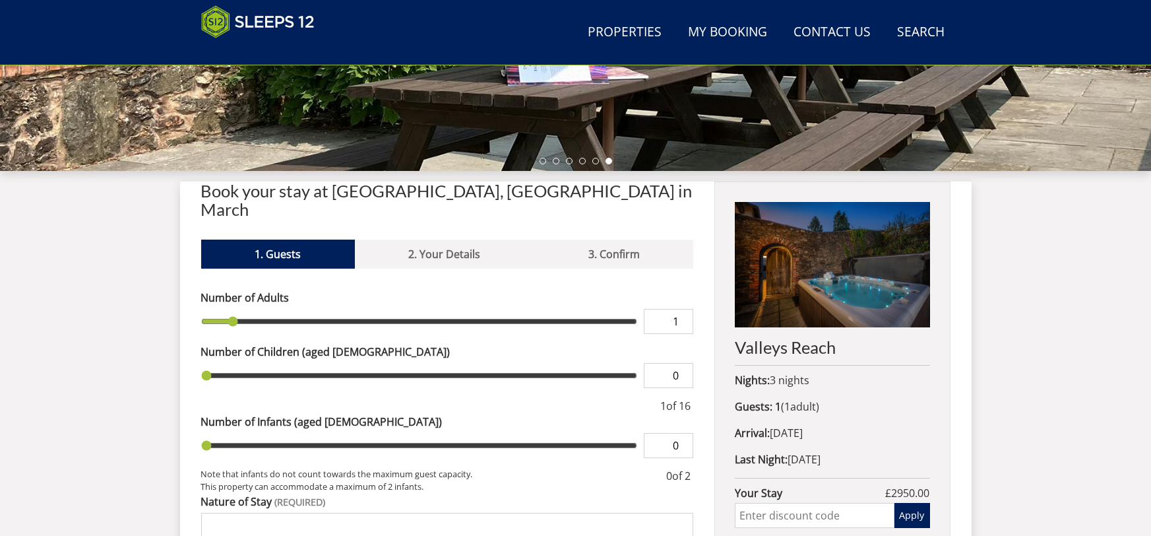
scroll to position [414, 0]
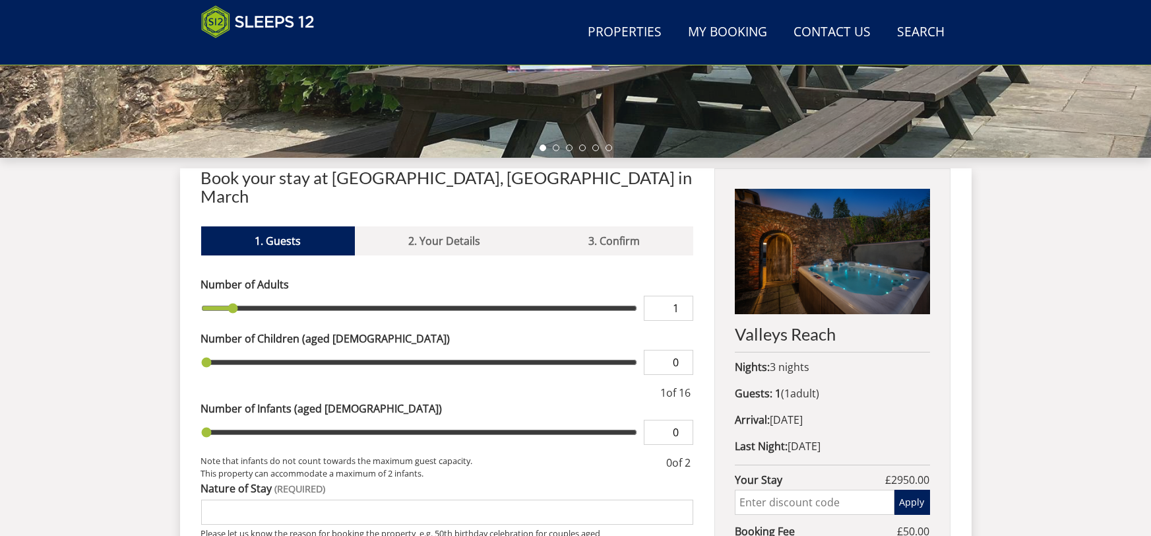
type input "2"
type input "3"
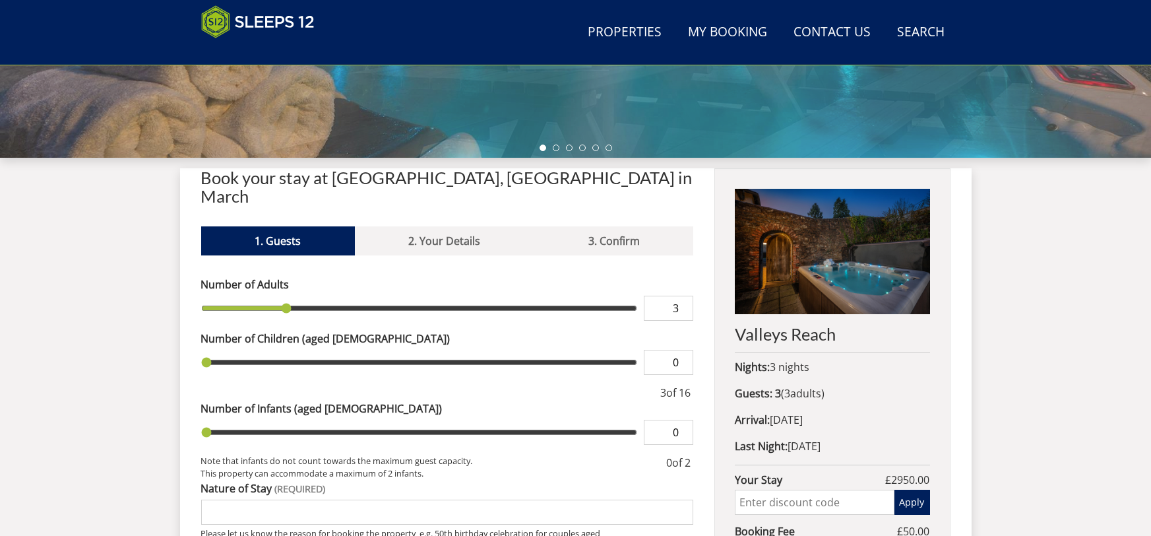
type input "4"
type input "5"
type input "6"
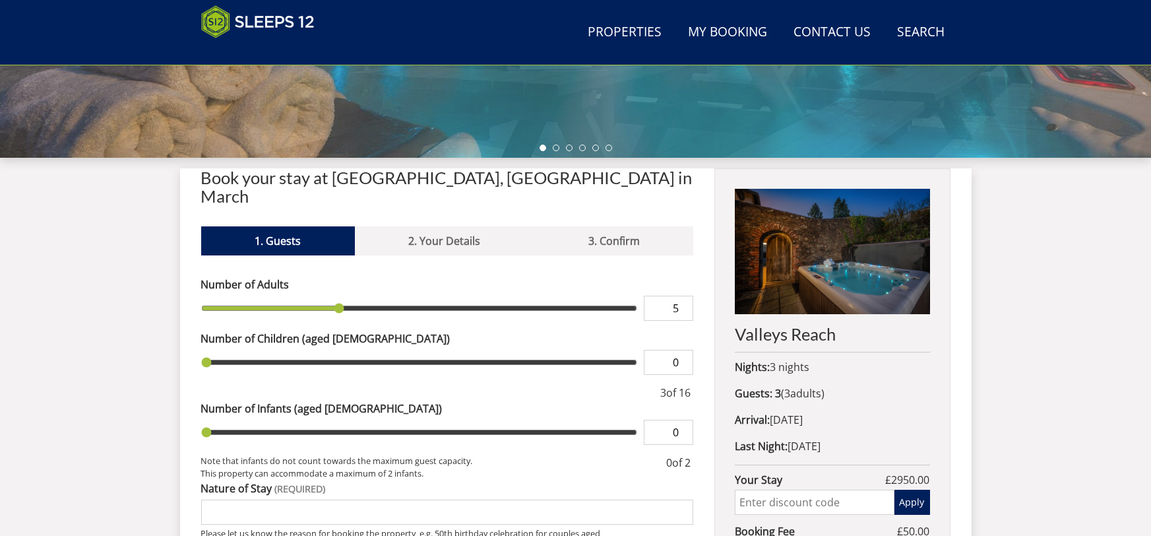
type input "6"
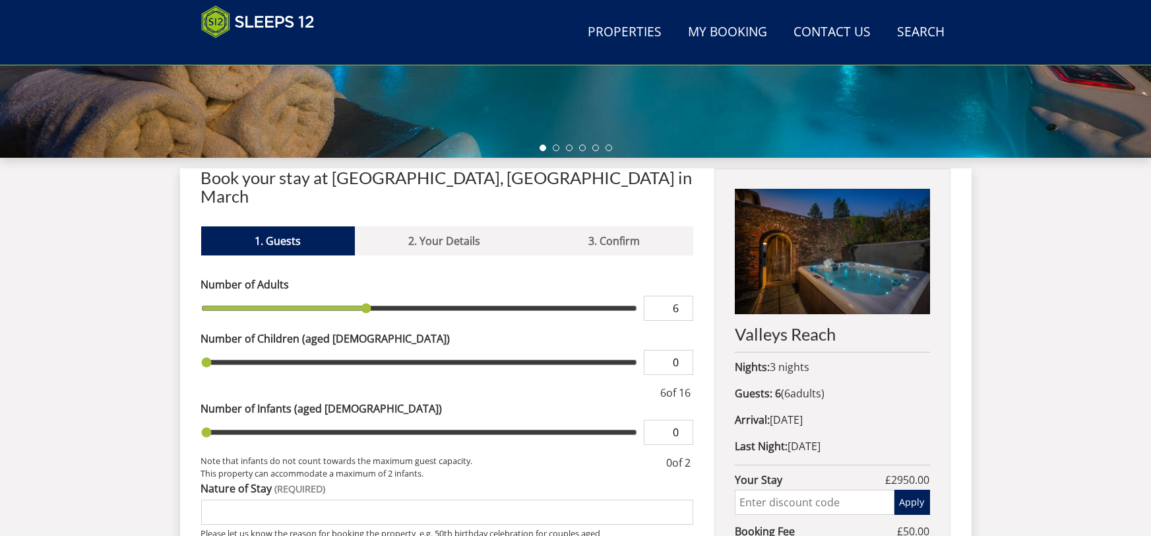
type input "7"
type input "8"
type input "9"
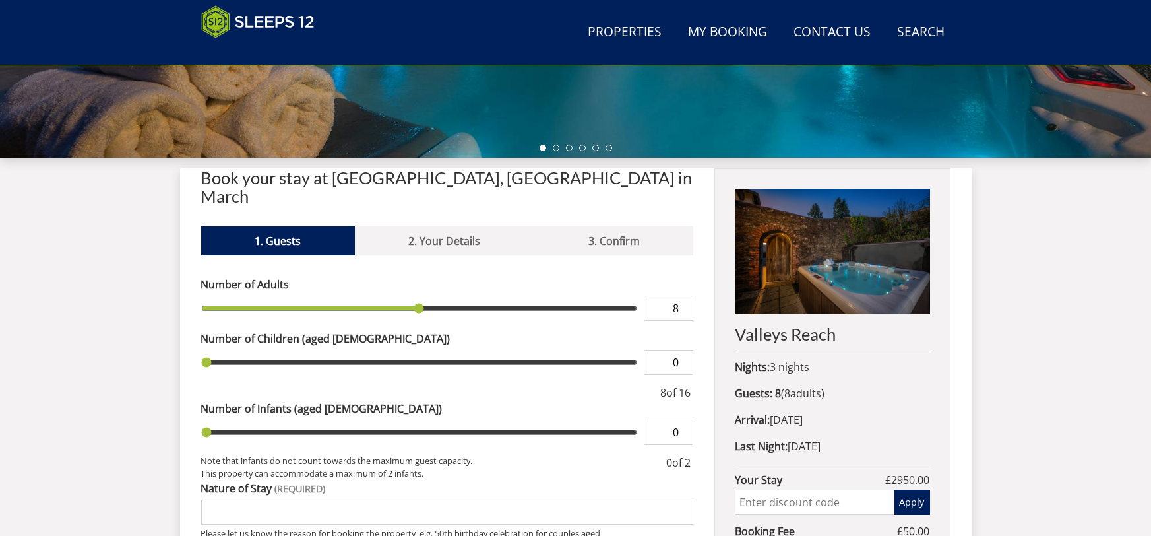
type input "9"
type input "10"
type input "11"
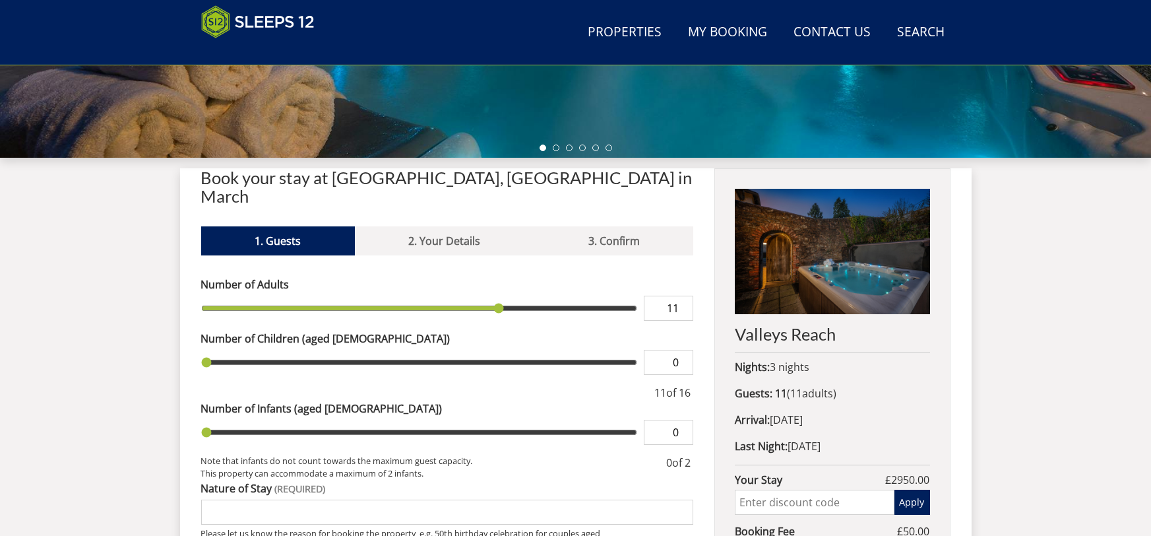
type input "12"
drag, startPoint x: 231, startPoint y: 286, endPoint x: 513, endPoint y: 309, distance: 283.3
type input "12"
click at [513, 309] on input "range" at bounding box center [419, 308] width 437 height 25
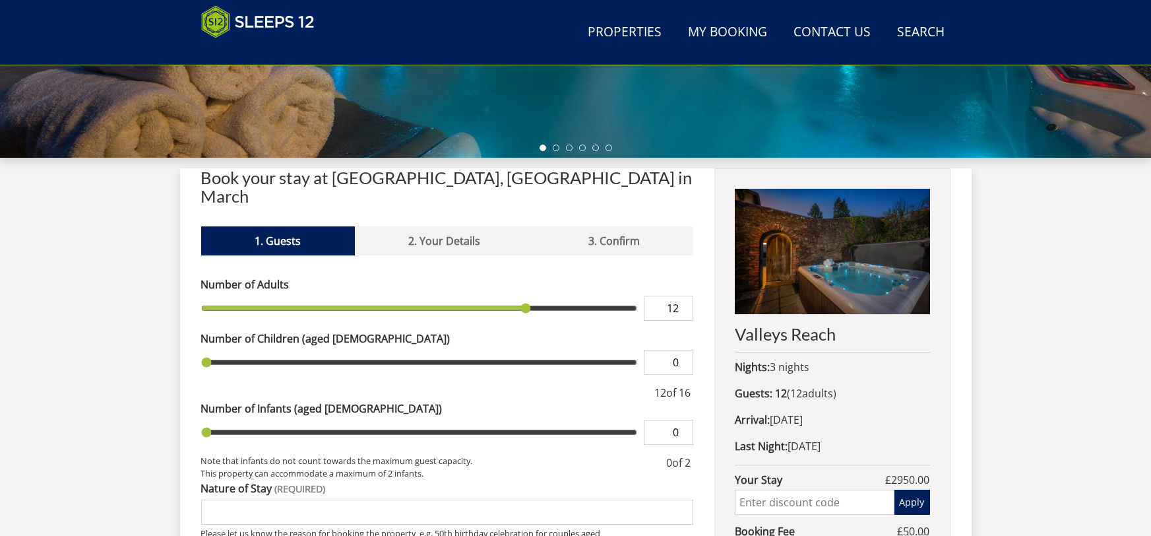
type input "1"
type input "2"
type input "3"
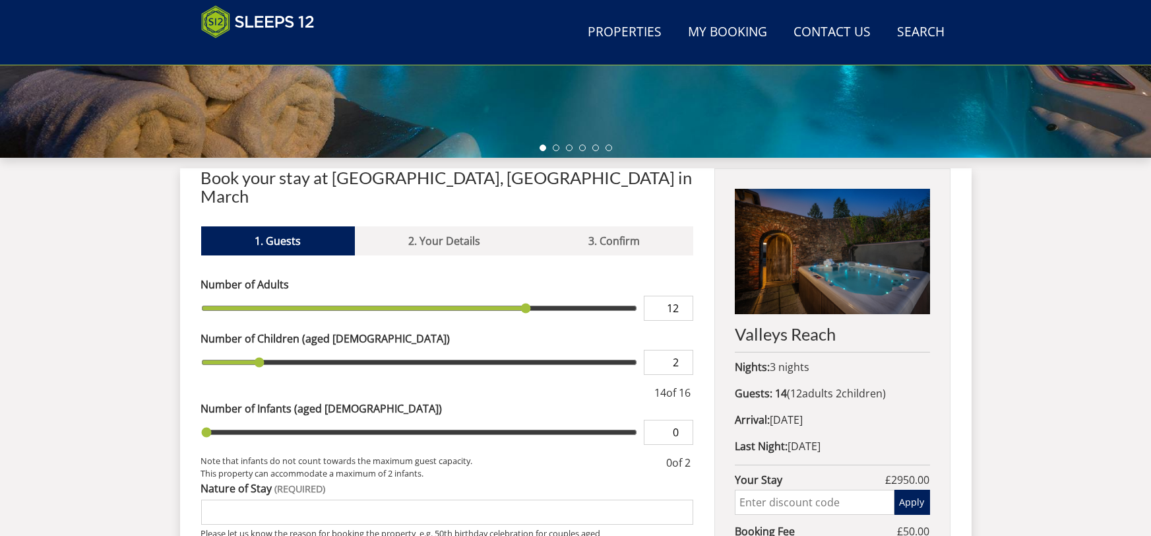
type input "3"
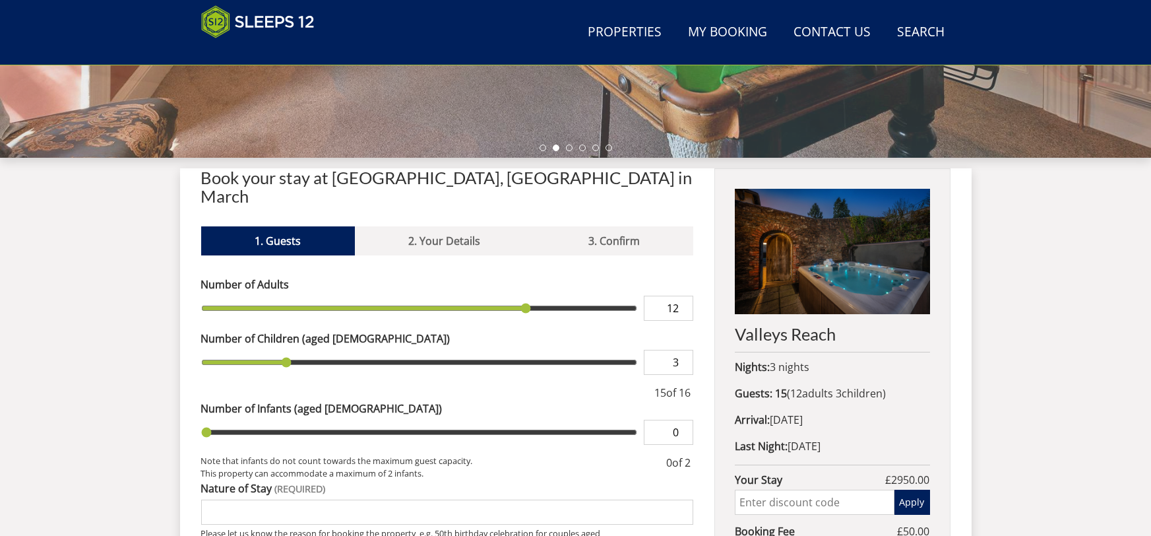
drag, startPoint x: 207, startPoint y: 340, endPoint x: 276, endPoint y: 354, distance: 70.6
type input "3"
click at [276, 354] on input "range" at bounding box center [419, 362] width 437 height 25
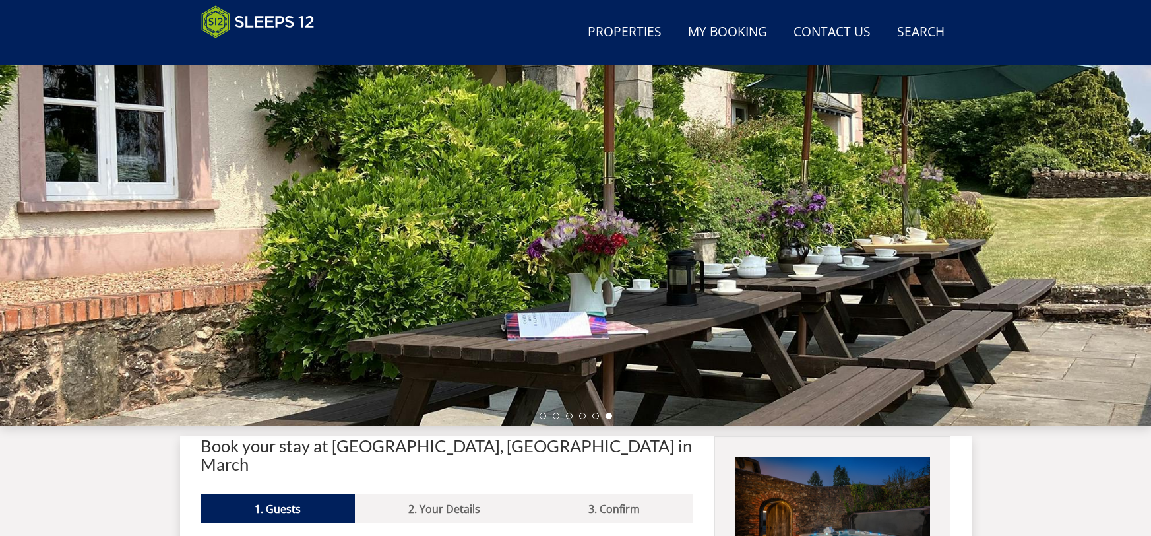
scroll to position [204, 0]
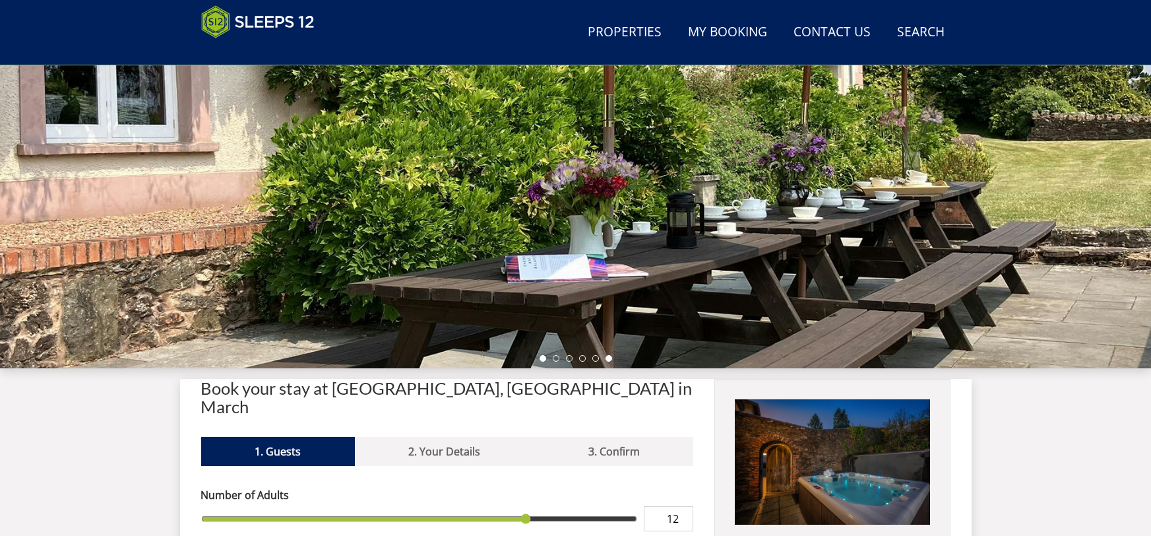
click at [540, 359] on li at bounding box center [543, 358] width 7 height 7
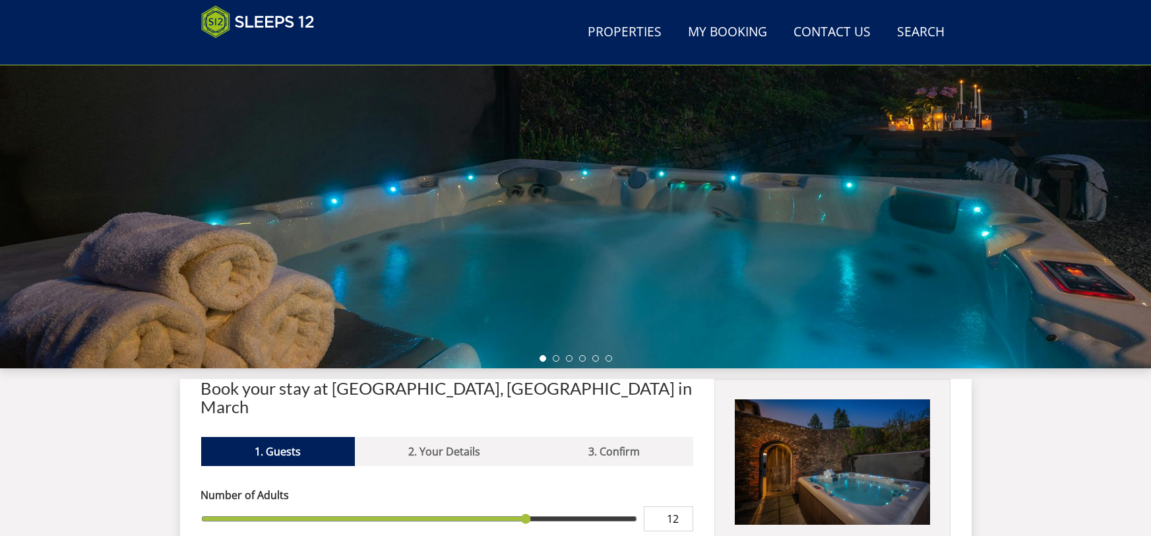
scroll to position [393, 0]
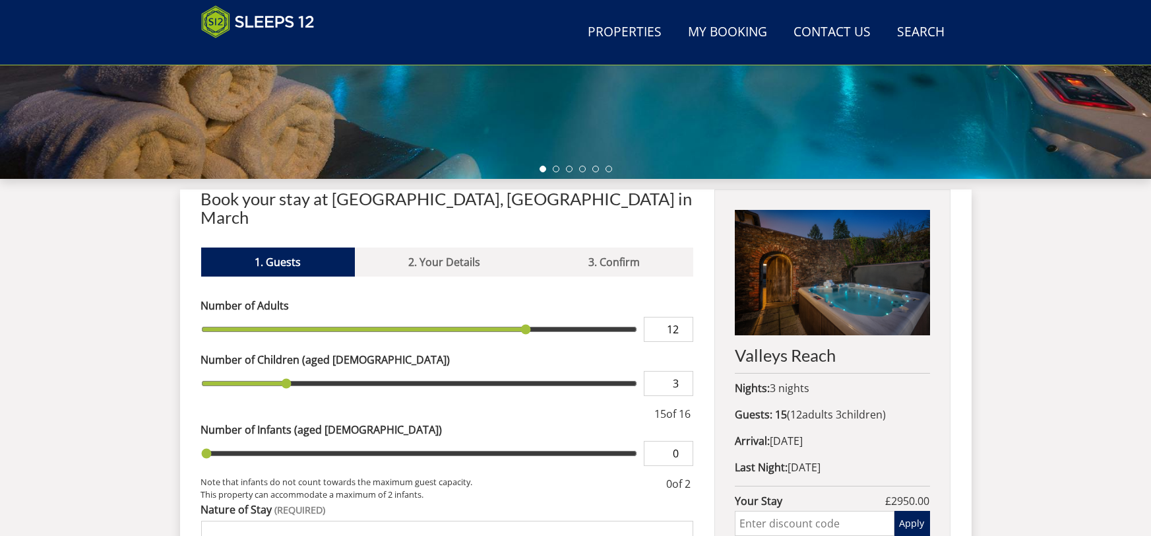
click at [889, 266] on img at bounding box center [832, 272] width 195 height 125
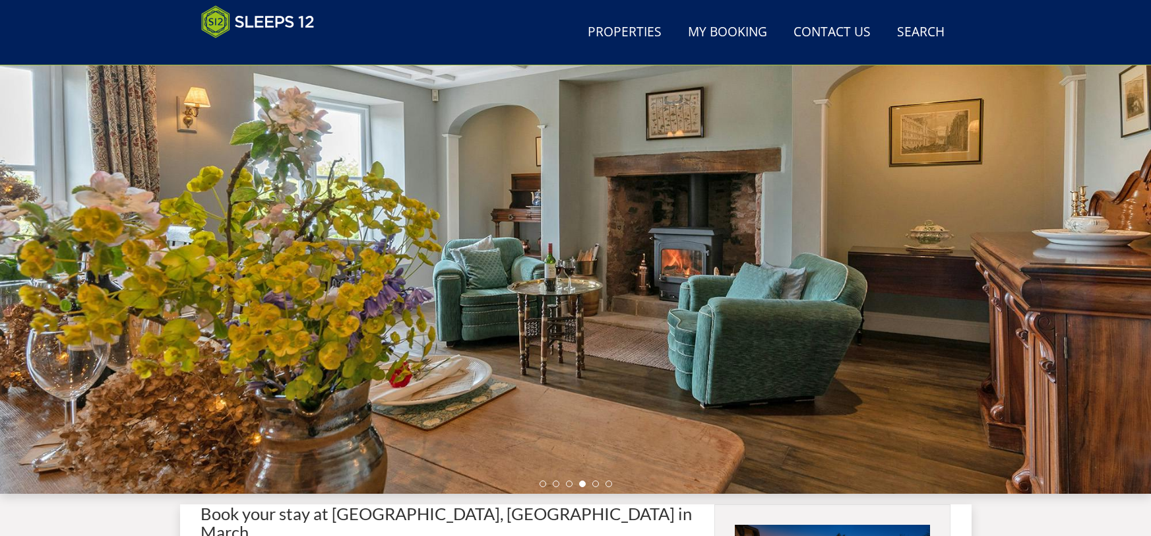
scroll to position [189, 0]
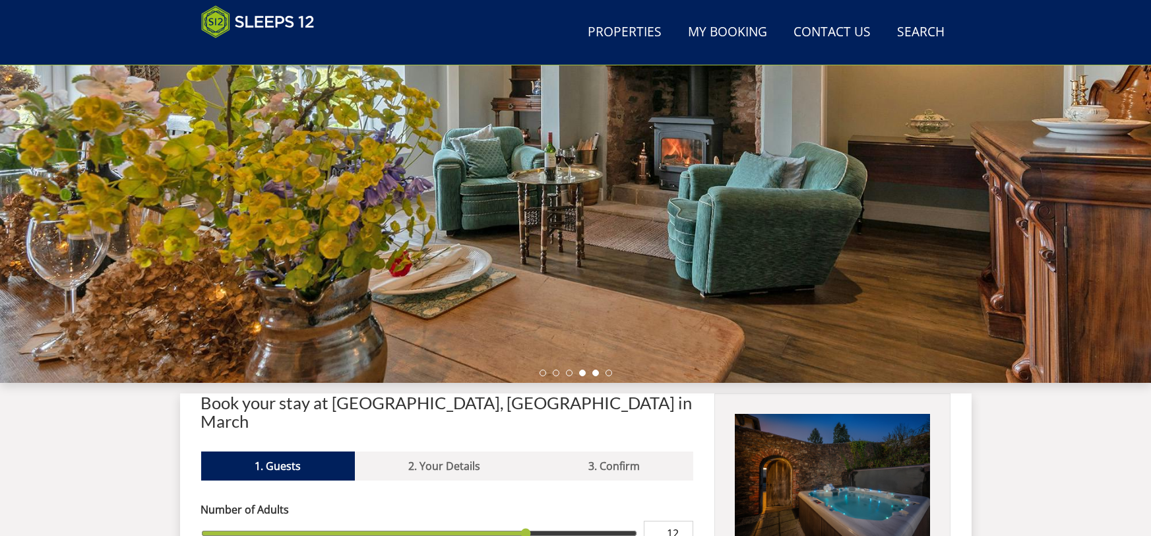
click at [598, 373] on li at bounding box center [595, 372] width 7 height 7
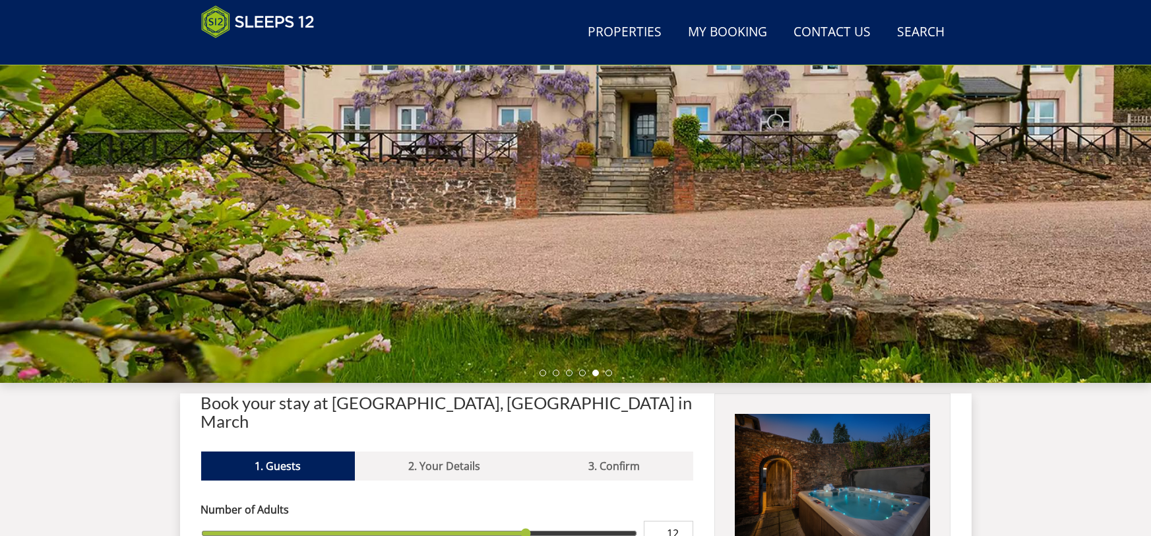
click at [611, 373] on ul at bounding box center [576, 372] width 73 height 7
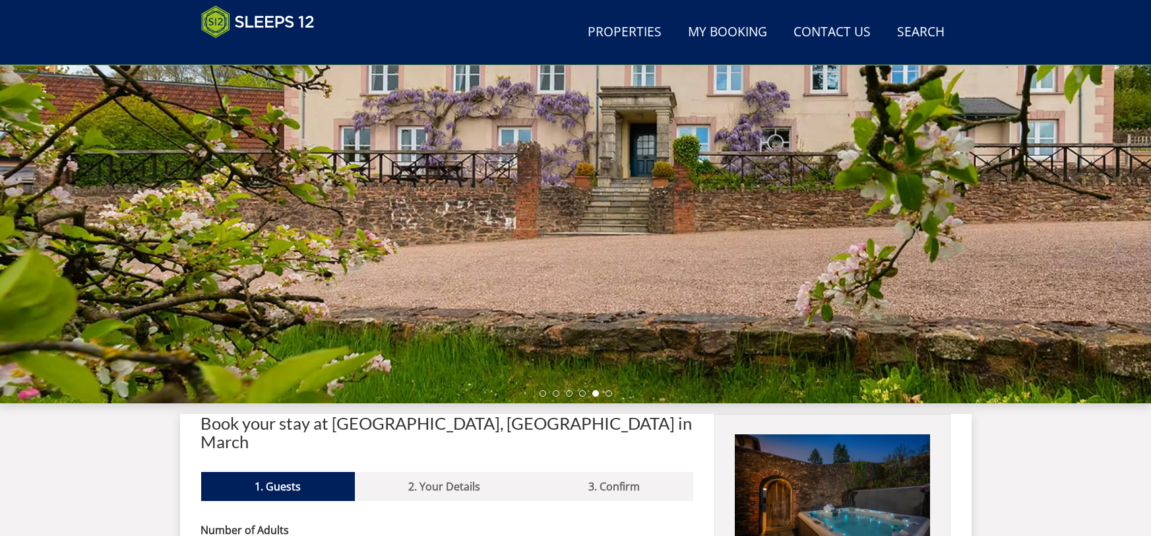
scroll to position [170, 0]
